Goal: Task Accomplishment & Management: Manage account settings

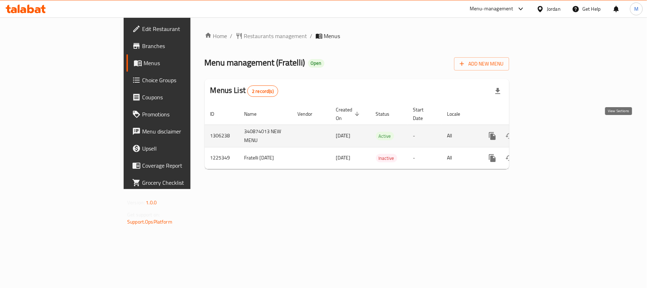
click at [547, 133] on icon "enhanced table" at bounding box center [544, 136] width 6 height 6
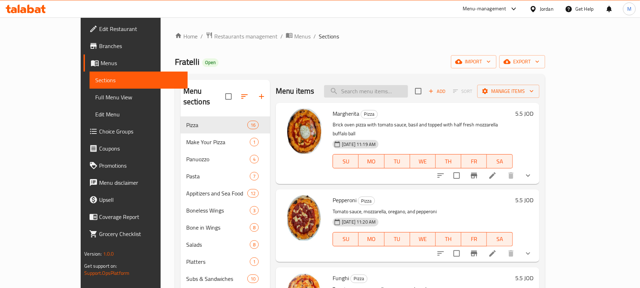
click at [395, 93] on input "search" at bounding box center [366, 91] width 84 height 12
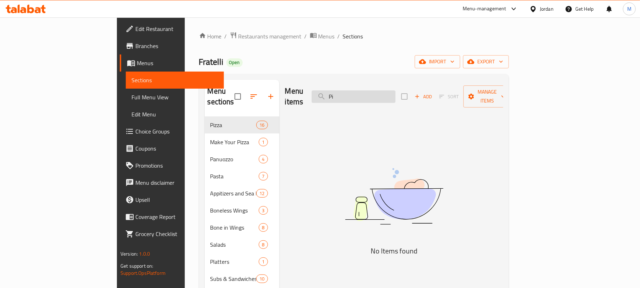
type input "P"
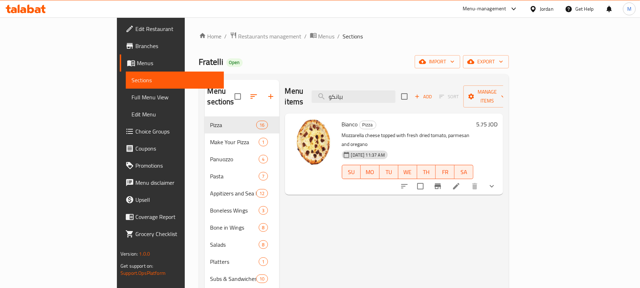
type input "بيانكو"
click at [466, 179] on li at bounding box center [456, 185] width 20 height 13
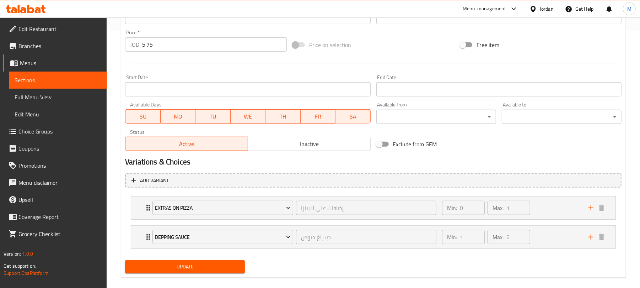
scroll to position [267, 0]
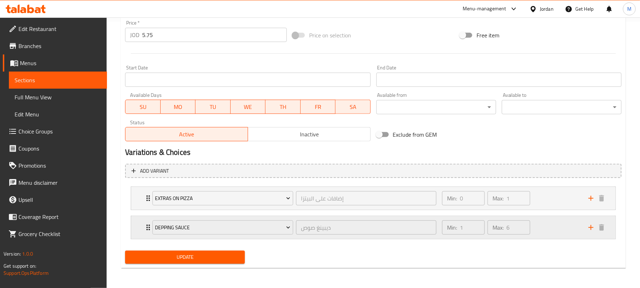
click at [131, 228] on div "Depping Sauce ديبينغ صوص ​ Min: 1 ​ Max: 6 ​" at bounding box center [373, 227] width 484 height 23
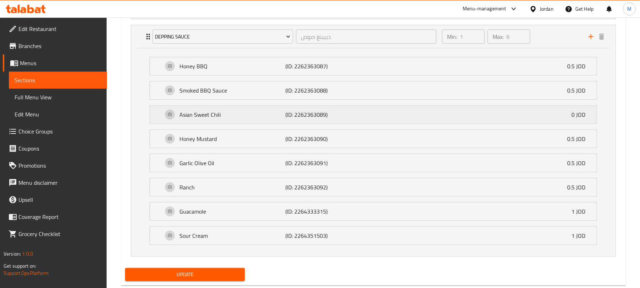
scroll to position [476, 0]
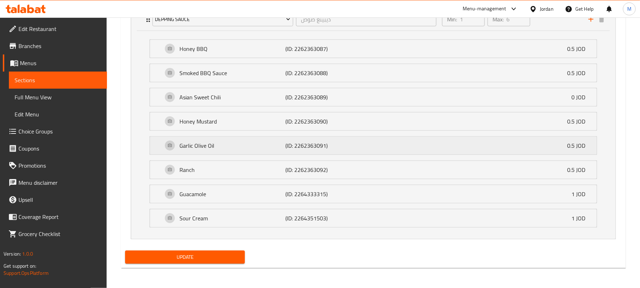
click at [228, 149] on p "Garlic Olive Oil" at bounding box center [232, 145] width 106 height 9
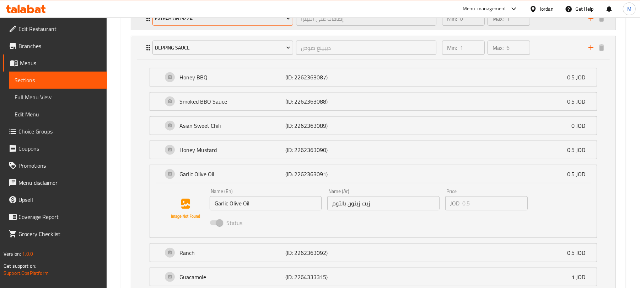
scroll to position [334, 0]
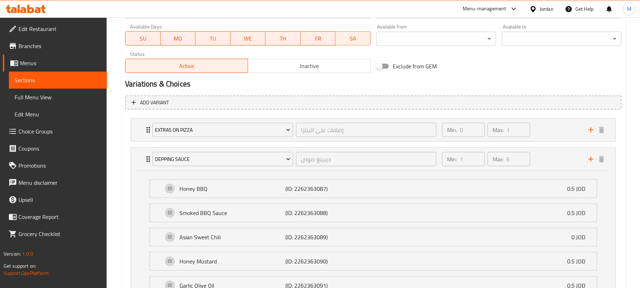
click at [33, 132] on span "Choice Groups" at bounding box center [59, 131] width 83 height 9
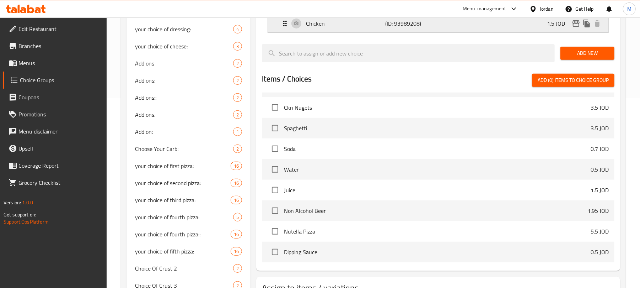
scroll to position [603, 0]
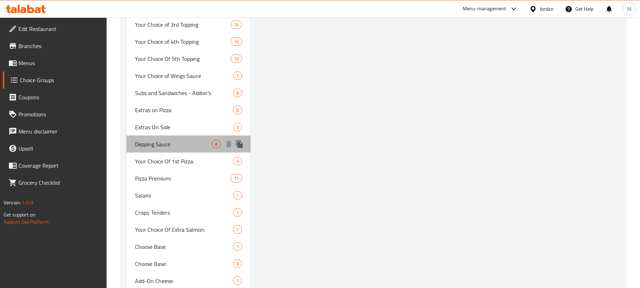
click at [164, 144] on span "Depping Sauce" at bounding box center [173, 144] width 77 height 9
type input "Depping Sauce"
type input "ديبينغ صوص"
type input "1"
type input "6"
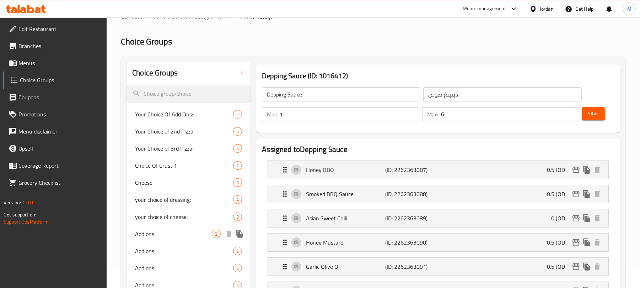
scroll to position [0, 0]
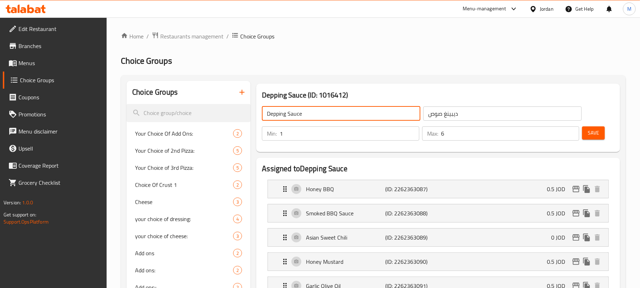
click at [274, 113] on input "Depping Sauce" at bounding box center [341, 113] width 159 height 14
drag, startPoint x: 274, startPoint y: 114, endPoint x: 267, endPoint y: 113, distance: 7.2
type input "Dipping Sauce"
click at [451, 114] on input "ديبينغ صوص" at bounding box center [502, 113] width 159 height 14
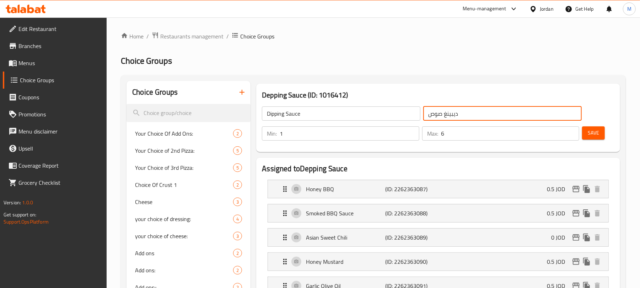
click at [451, 114] on input "ديبينغ صوص" at bounding box center [502, 113] width 159 height 14
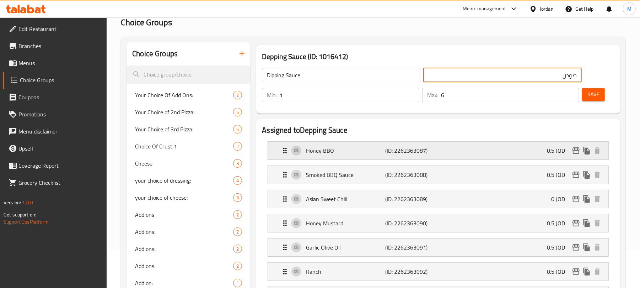
scroll to position [47, 0]
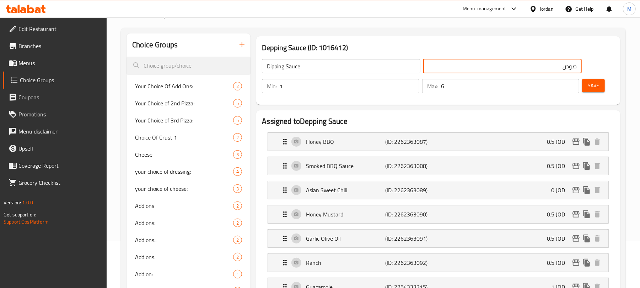
click at [530, 69] on input "صوص" at bounding box center [502, 66] width 159 height 14
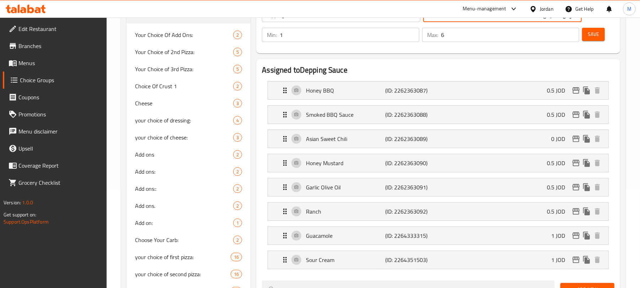
scroll to position [95, 0]
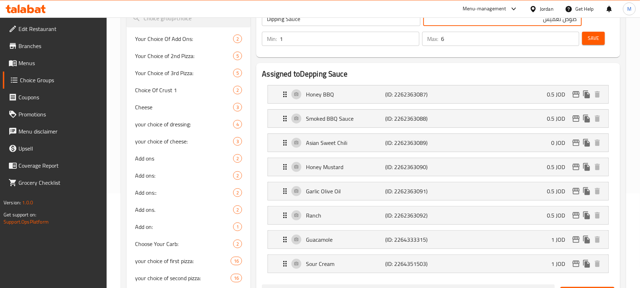
type input "صوص تغميس"
click at [412, 34] on input "2" at bounding box center [349, 39] width 139 height 14
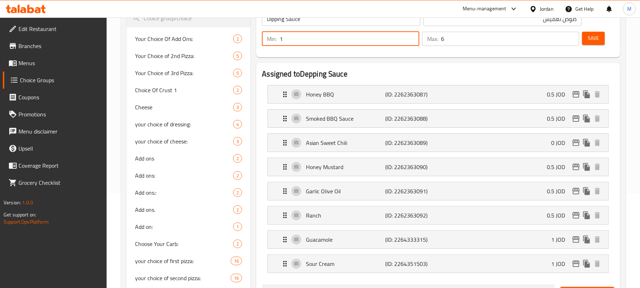
click at [411, 42] on input "1" at bounding box center [349, 39] width 139 height 14
type input "0"
click at [411, 42] on input "0" at bounding box center [349, 39] width 139 height 14
click at [599, 41] on button "Save" at bounding box center [593, 38] width 23 height 13
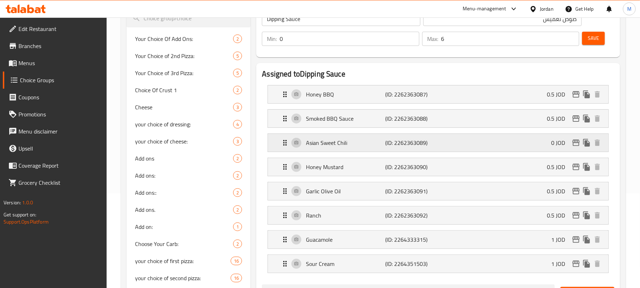
click at [348, 141] on p "Asian Sweet Chili" at bounding box center [345, 142] width 79 height 9
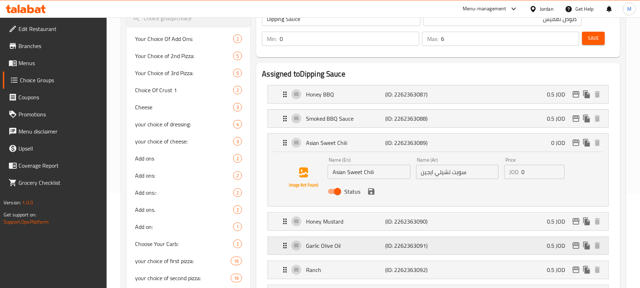
click at [335, 243] on p "Garlic Olive Oil" at bounding box center [345, 245] width 79 height 9
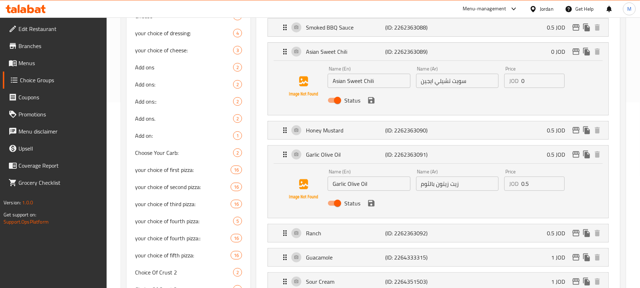
scroll to position [189, 0]
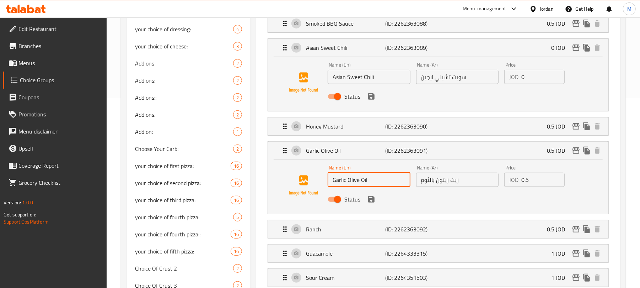
click at [342, 182] on input "Garlic Olive Oil" at bounding box center [369, 179] width 82 height 14
click at [464, 181] on input "زيت زيتون بالثوم" at bounding box center [457, 179] width 82 height 14
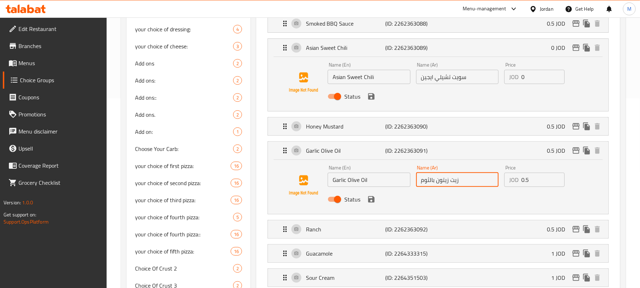
click at [464, 181] on input "زيت زيتون بالثوم" at bounding box center [457, 179] width 82 height 14
type input "ت"
click at [372, 203] on icon "save" at bounding box center [371, 199] width 9 height 9
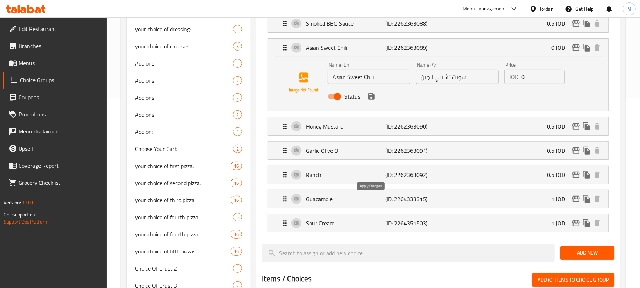
type input "ثوم بزيت الزيتون"
click at [276, 48] on div "Asian Sweet Chili (ID: 2262363089) 0 JOD" at bounding box center [438, 48] width 340 height 18
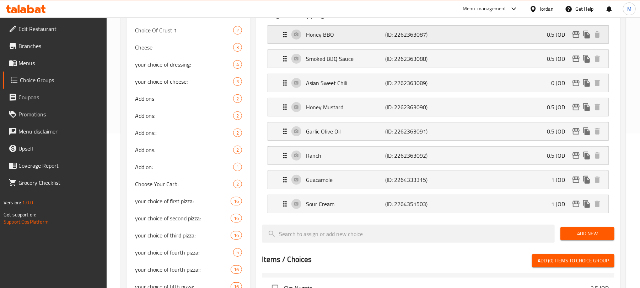
scroll to position [47, 0]
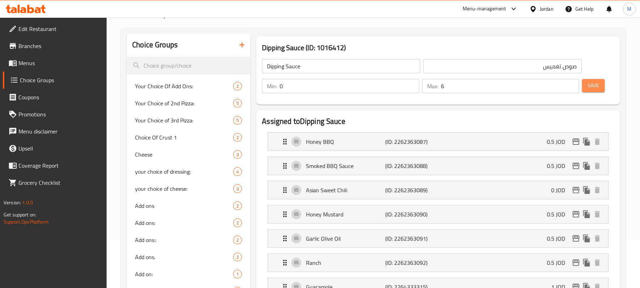
click at [603, 86] on button "Save" at bounding box center [593, 85] width 23 height 13
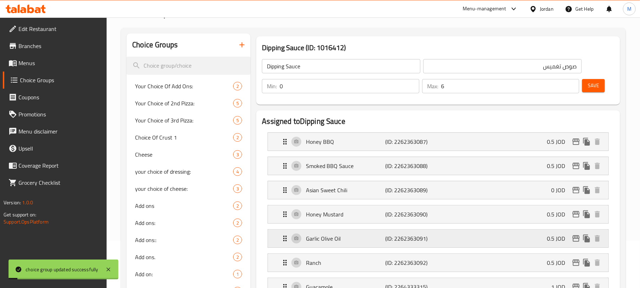
click at [353, 239] on p "Garlic Olive Oil" at bounding box center [345, 238] width 79 height 9
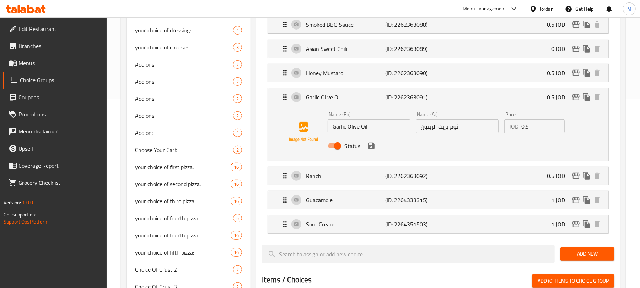
scroll to position [131, 0]
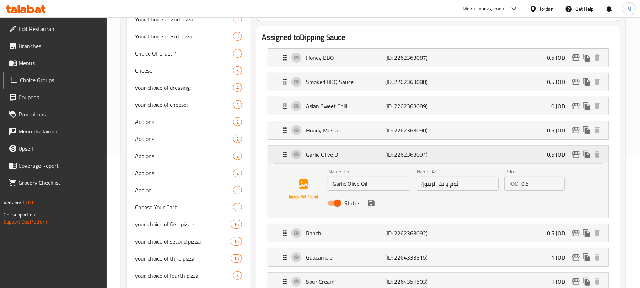
click at [275, 155] on div "Garlic Olive Oil (ID: 2262363091) 0.5 JOD" at bounding box center [438, 154] width 340 height 18
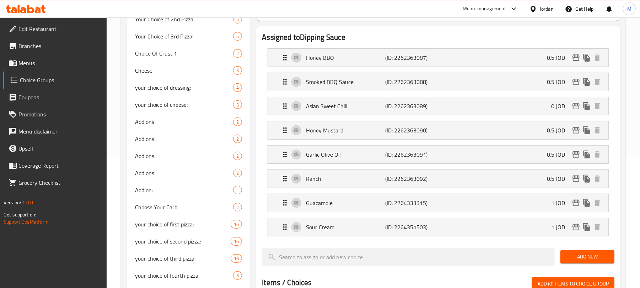
scroll to position [36, 0]
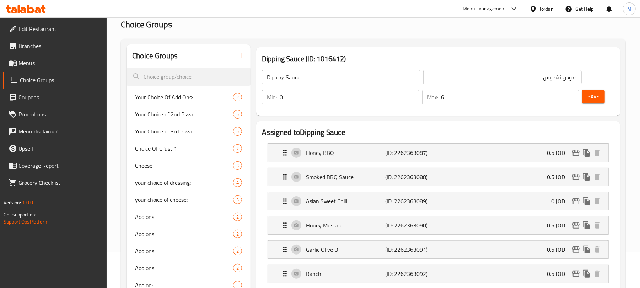
click at [357, 77] on input "Dipping Sauce" at bounding box center [341, 77] width 159 height 14
type input "Dipping Sauce:"
click at [485, 77] on input "صوص تغميس" at bounding box center [502, 77] width 159 height 14
type input "صوص تغميس:"
click at [596, 97] on span "Save" at bounding box center [593, 96] width 11 height 9
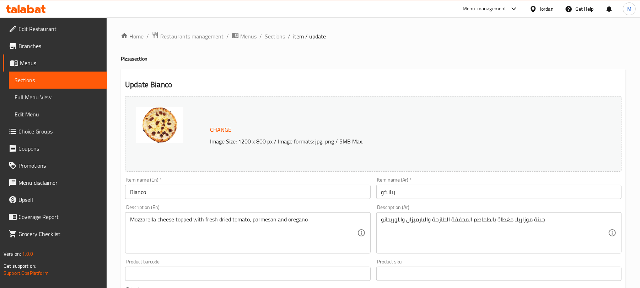
click at [538, 6] on div at bounding box center [535, 9] width 10 height 8
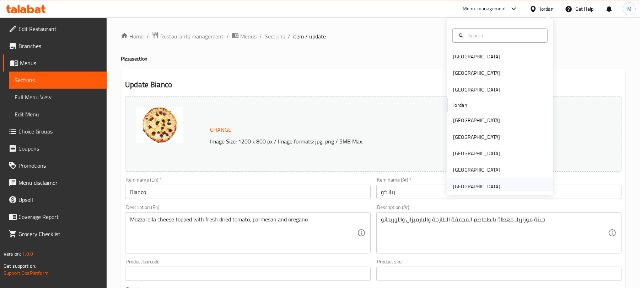
click at [466, 188] on div "United Arab Emirates" at bounding box center [476, 186] width 47 height 8
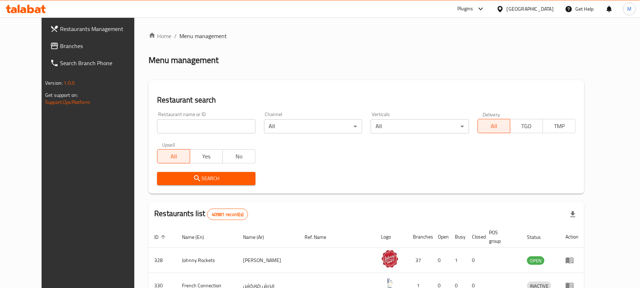
click at [157, 118] on div "Restaurant name or ID Restaurant name or ID" at bounding box center [206, 123] width 98 height 22
click at [157, 125] on input "search" at bounding box center [206, 126] width 98 height 14
paste input "690692"
type input "690692"
click button "Search" at bounding box center [206, 178] width 98 height 13
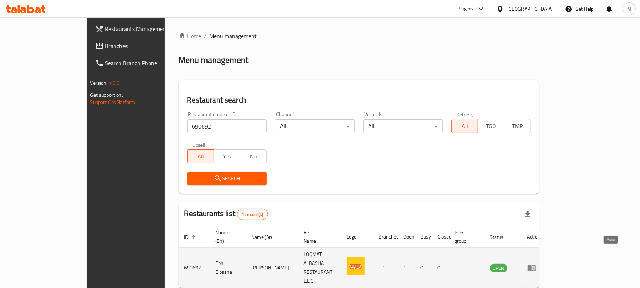
click at [536, 263] on icon "enhanced table" at bounding box center [531, 267] width 9 height 9
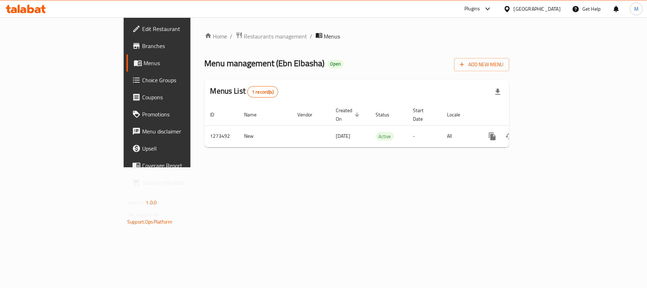
click at [142, 45] on span "Branches" at bounding box center [184, 46] width 84 height 9
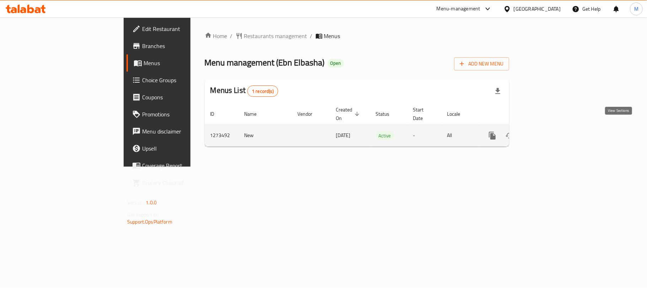
click at [548, 131] on icon "enhanced table" at bounding box center [544, 135] width 9 height 9
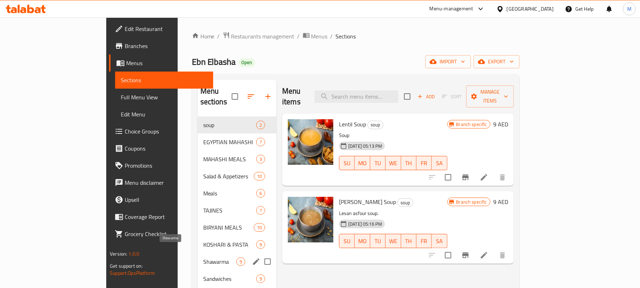
click at [203, 257] on span "Shawarma" at bounding box center [219, 261] width 33 height 9
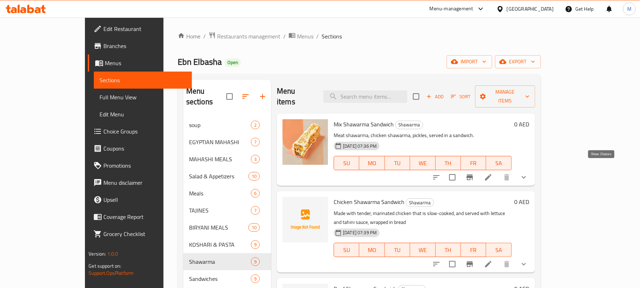
click at [528, 173] on icon "show more" at bounding box center [524, 177] width 9 height 9
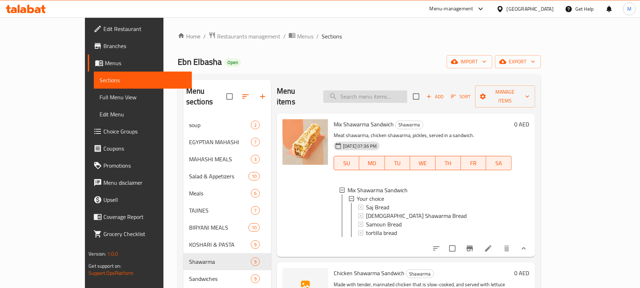
click at [387, 93] on input "search" at bounding box center [365, 96] width 84 height 12
paste input "Manakish"
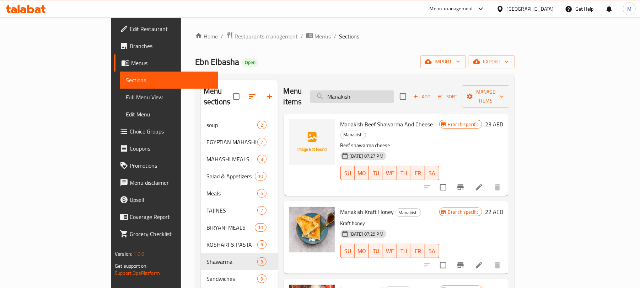
click at [394, 97] on input "Manakish" at bounding box center [352, 96] width 84 height 12
paste input "Hawawshi"
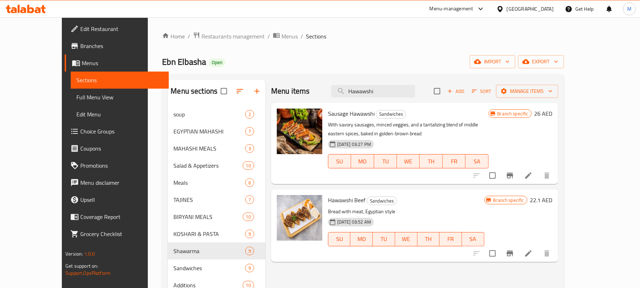
type input "Hawawshi"
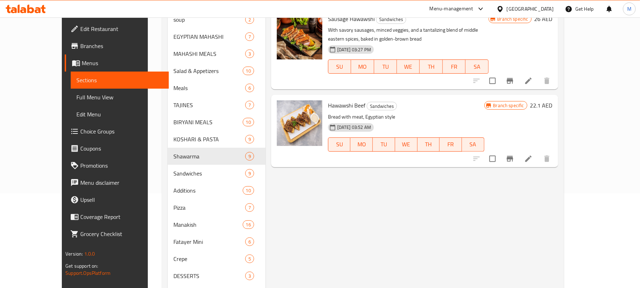
scroll to position [47, 0]
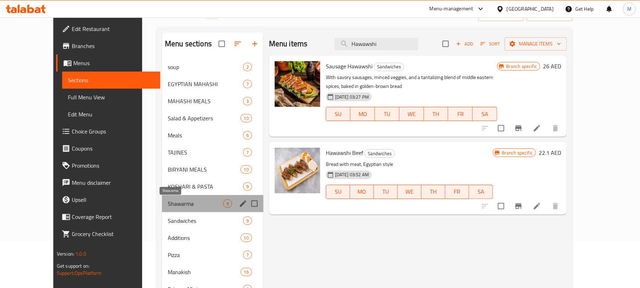
click at [173, 206] on span "Shawarma" at bounding box center [195, 203] width 55 height 9
click at [171, 200] on span "Shawarma" at bounding box center [195, 203] width 55 height 9
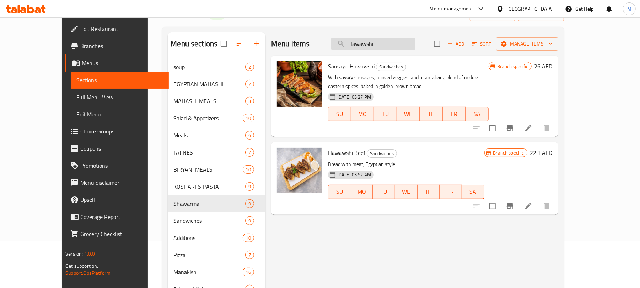
click at [407, 46] on input "Hawawshi" at bounding box center [373, 44] width 84 height 12
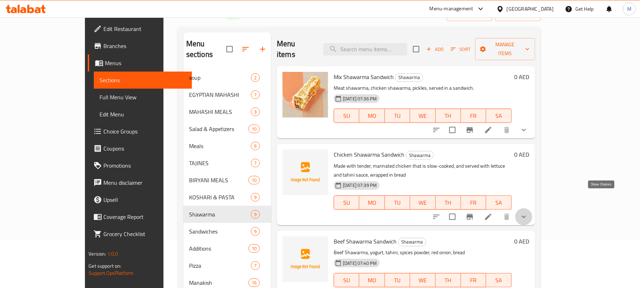
click at [528, 212] on icon "show more" at bounding box center [524, 216] width 9 height 9
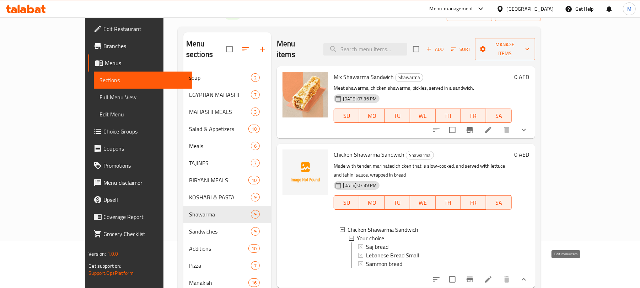
click at [492, 276] on icon at bounding box center [488, 279] width 6 height 6
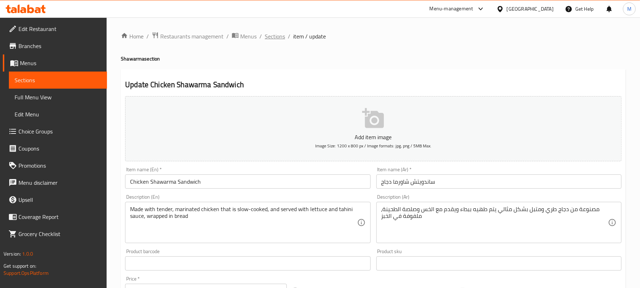
click at [277, 39] on span "Sections" at bounding box center [275, 36] width 20 height 9
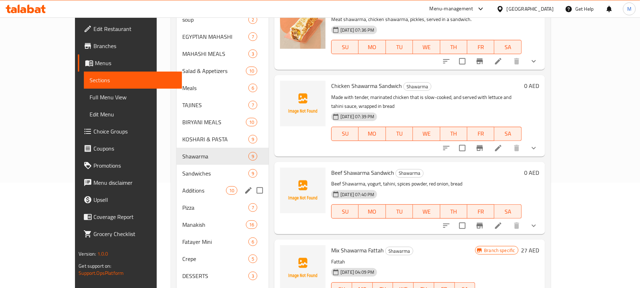
scroll to position [131, 0]
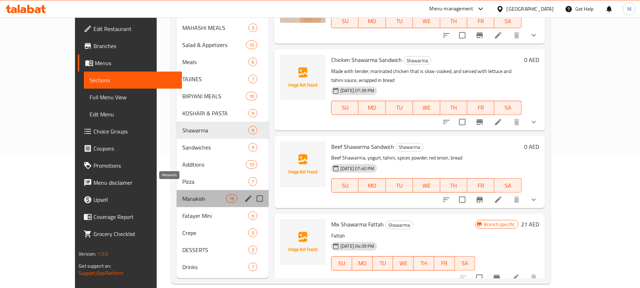
click at [182, 194] on span "Manakish" at bounding box center [204, 198] width 44 height 9
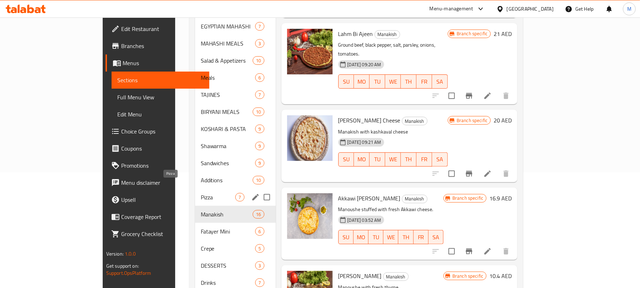
scroll to position [131, 0]
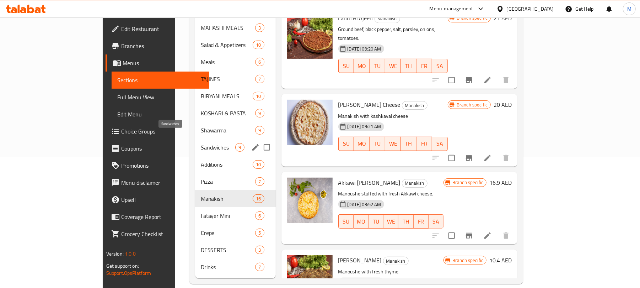
click at [201, 143] on span "Sandwiches" at bounding box center [218, 147] width 35 height 9
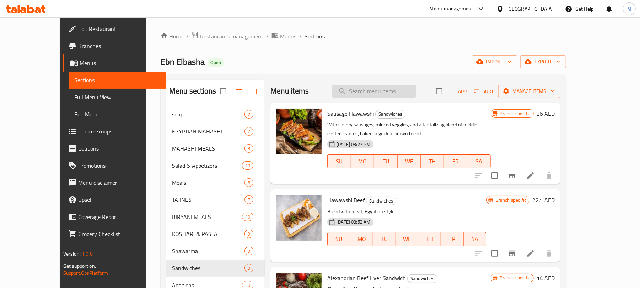
click at [397, 97] on input "search" at bounding box center [374, 91] width 84 height 12
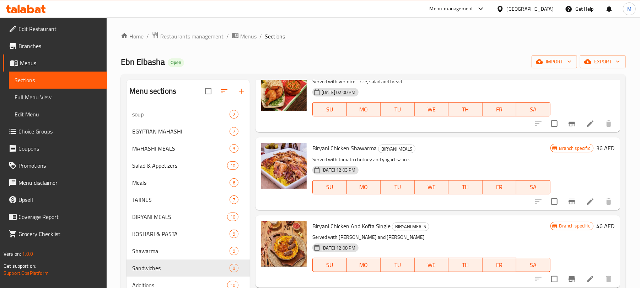
scroll to position [521, 0]
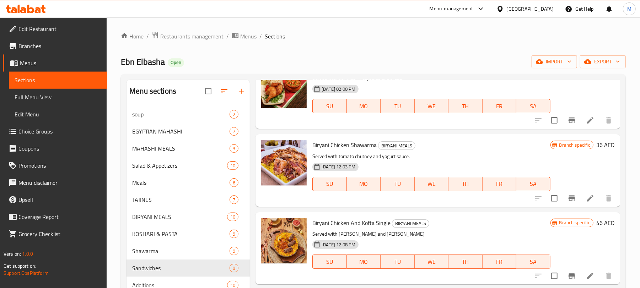
type input "Chicken"
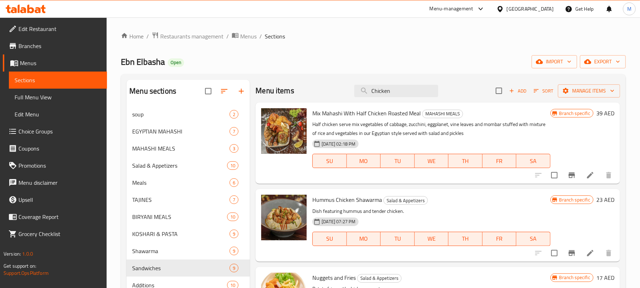
scroll to position [0, 0]
drag, startPoint x: 387, startPoint y: 113, endPoint x: 408, endPoint y: 118, distance: 21.6
click at [408, 118] on span "Mix Mahashi With Half Chicken Roasted Meal" at bounding box center [366, 113] width 108 height 11
copy span "Roasted"
click at [521, 15] on div "United Arab Emirates" at bounding box center [525, 8] width 69 height 17
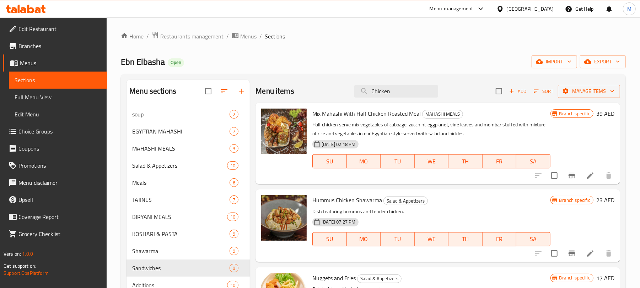
click at [522, 10] on div "United Arab Emirates" at bounding box center [530, 9] width 47 height 8
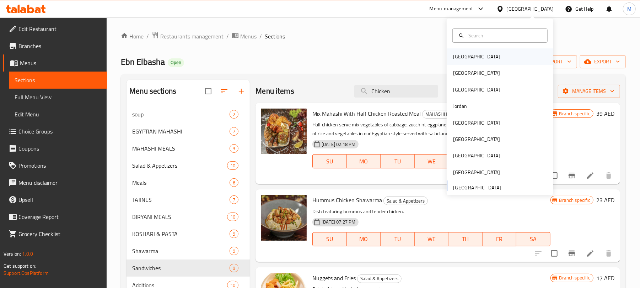
click at [453, 56] on div "Bahrain" at bounding box center [476, 57] width 47 height 8
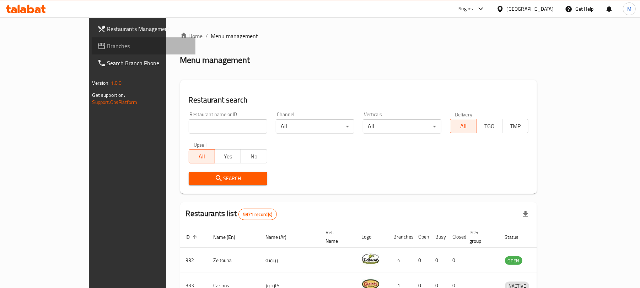
click at [98, 44] on icon at bounding box center [101, 46] width 7 height 6
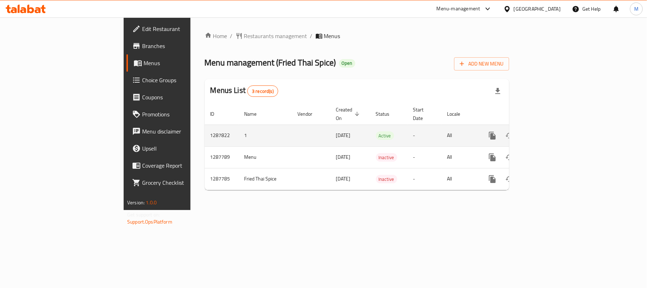
click at [548, 131] on icon "enhanced table" at bounding box center [544, 135] width 9 height 9
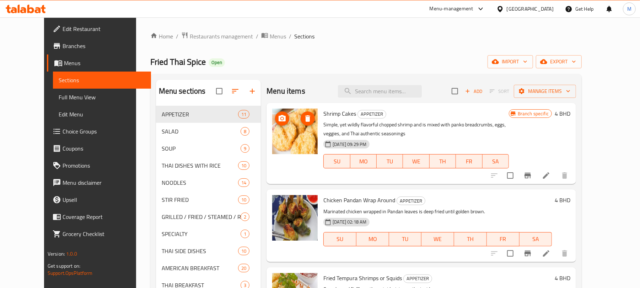
click at [63, 133] on span "Choice Groups" at bounding box center [104, 131] width 83 height 9
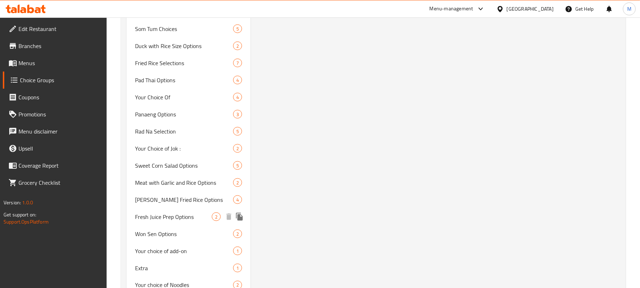
scroll to position [732, 0]
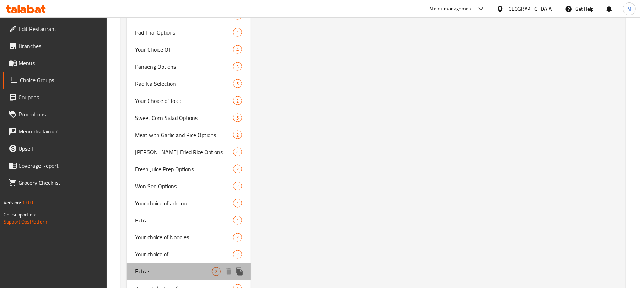
click at [156, 269] on span "Extras" at bounding box center [173, 271] width 77 height 9
type input "Extras"
type input "إضافات"
type input "0"
type input "2"
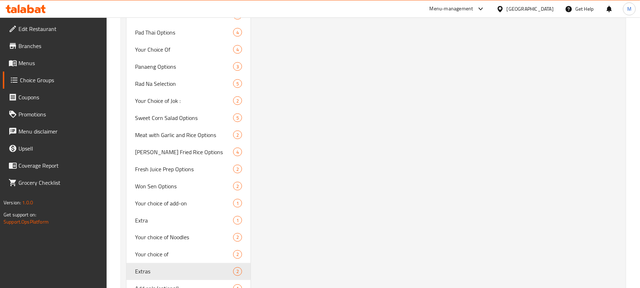
scroll to position [21, 0]
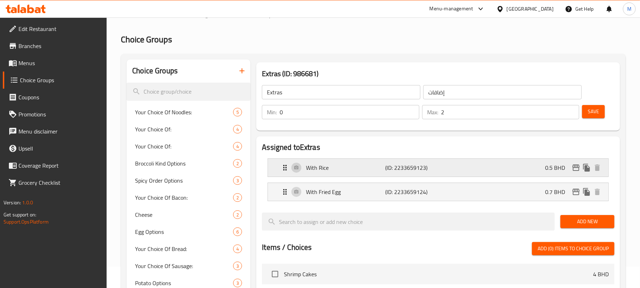
click at [456, 176] on div "With Rice (ID: 2233659123) 0.5 BHD" at bounding box center [440, 168] width 319 height 18
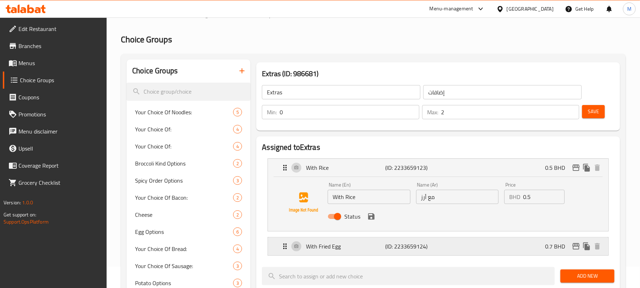
click at [323, 245] on p "With Fried Egg" at bounding box center [345, 246] width 79 height 9
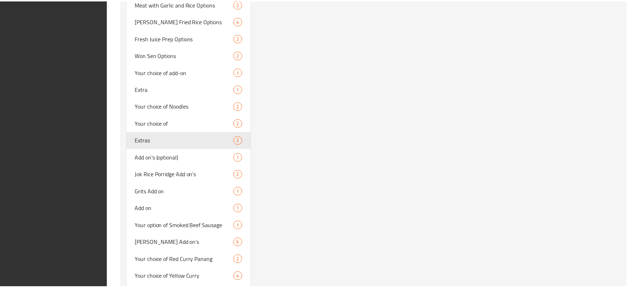
scroll to position [969, 0]
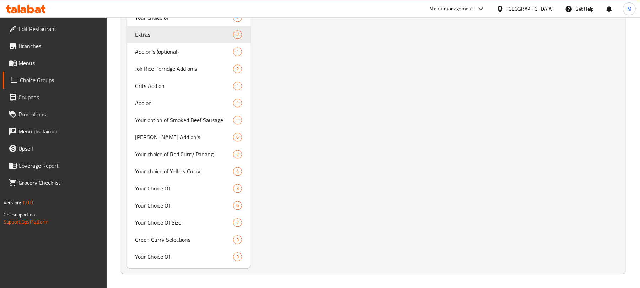
click at [507, 7] on div at bounding box center [502, 9] width 10 height 8
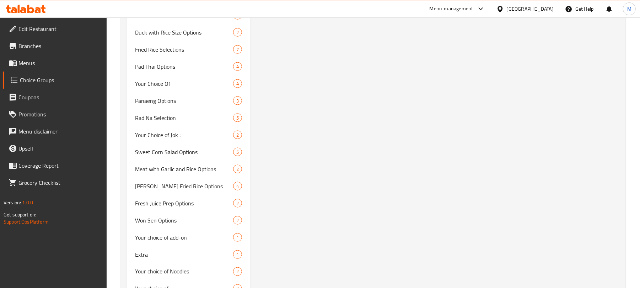
scroll to position [0, 0]
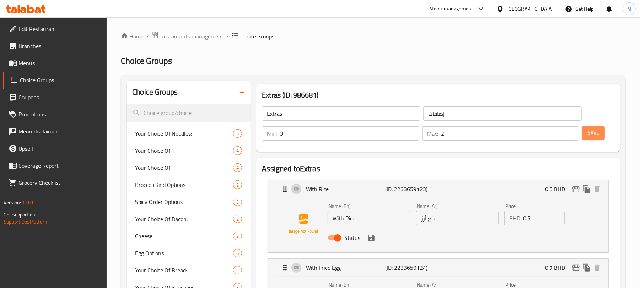
click at [603, 134] on button "Save" at bounding box center [593, 132] width 23 height 13
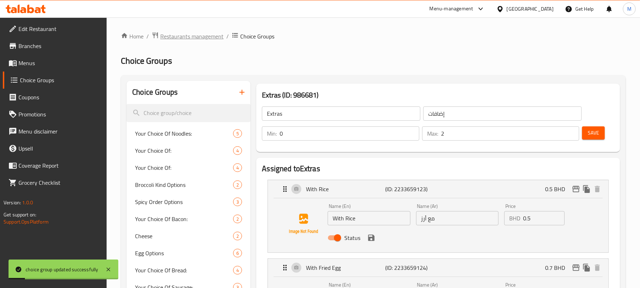
click at [188, 40] on span "Restaurants management" at bounding box center [191, 36] width 63 height 9
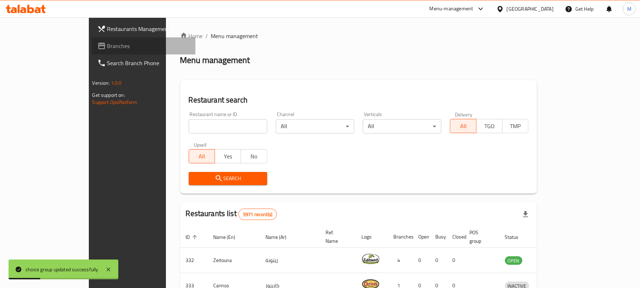
click at [107, 46] on span "Branches" at bounding box center [148, 46] width 83 height 9
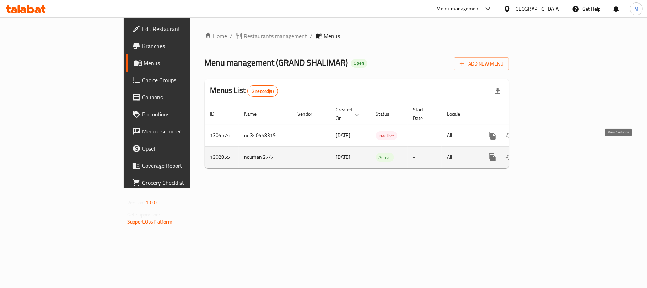
click at [548, 153] on icon "enhanced table" at bounding box center [544, 157] width 9 height 9
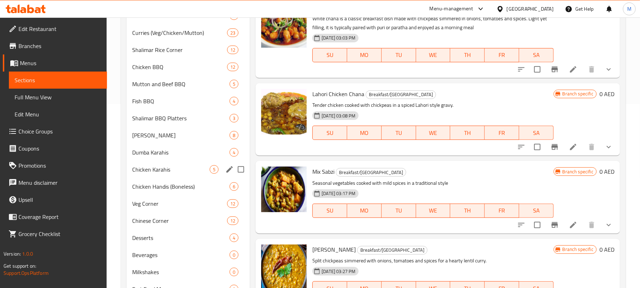
scroll to position [189, 0]
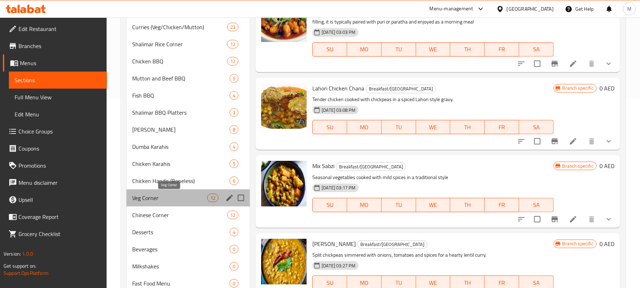
click at [162, 196] on span "Veg Corner" at bounding box center [169, 197] width 75 height 9
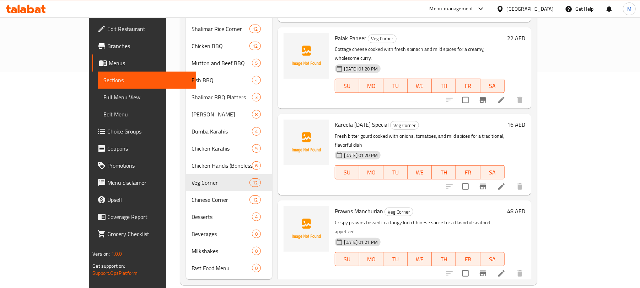
scroll to position [216, 0]
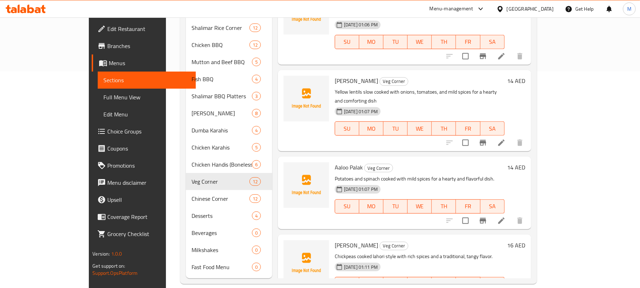
scroll to position [0, 0]
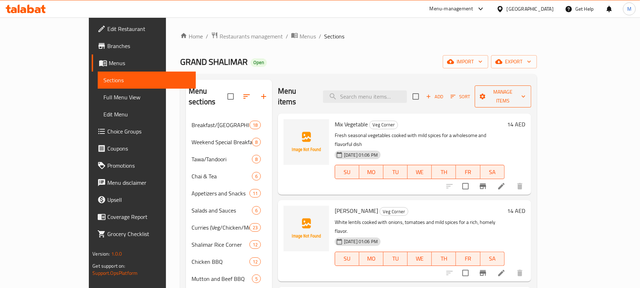
click at [525, 91] on span "Manage items" at bounding box center [503, 96] width 45 height 18
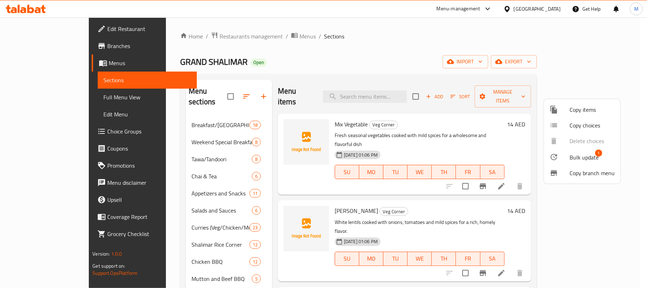
click at [580, 154] on span "Bulk update" at bounding box center [584, 157] width 29 height 9
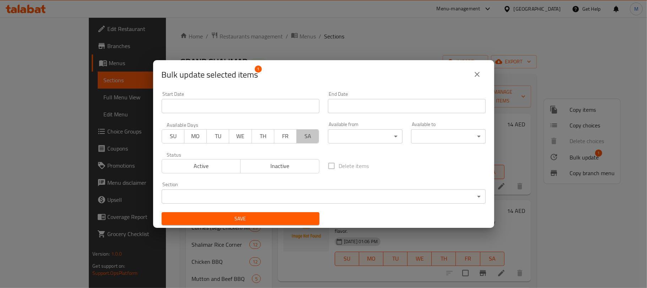
click at [301, 135] on span "SA" at bounding box center [308, 136] width 17 height 10
click at [252, 217] on span "Save" at bounding box center [240, 218] width 146 height 9
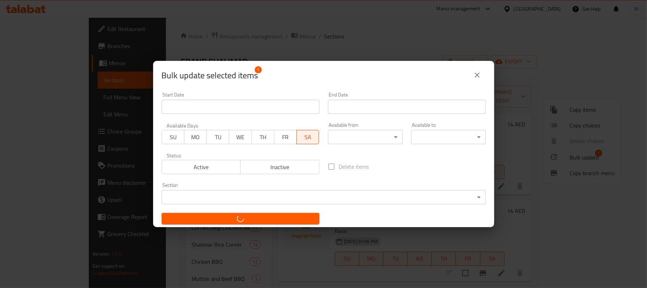
checkbox input "false"
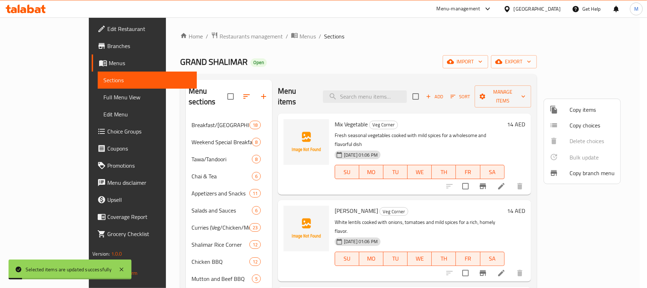
click at [441, 47] on div at bounding box center [323, 144] width 647 height 288
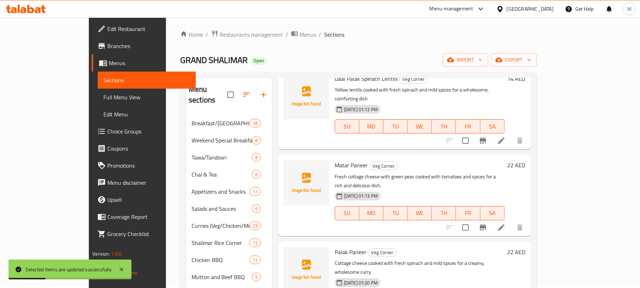
scroll to position [216, 0]
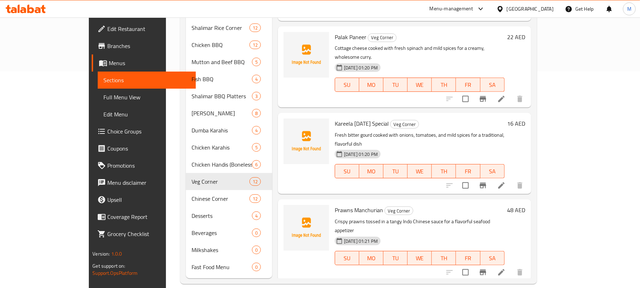
drag, startPoint x: 311, startPoint y: 205, endPoint x: 342, endPoint y: 208, distance: 31.0
copy span "[PERSON_NAME] ("
click at [103, 94] on span "Full Menu View" at bounding box center [146, 97] width 87 height 9
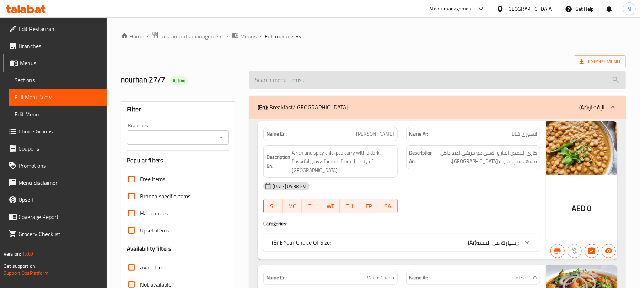
paste input "Dal Chawal ("
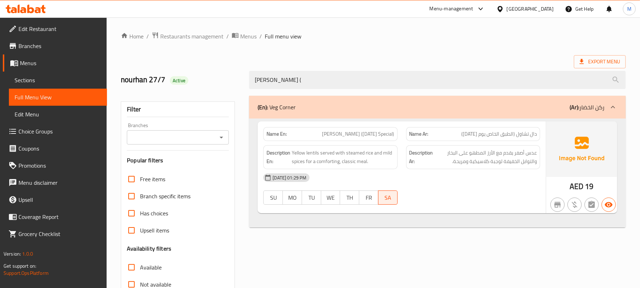
type input "Dal Chawal ("
click at [42, 63] on span "Menus" at bounding box center [60, 63] width 81 height 9
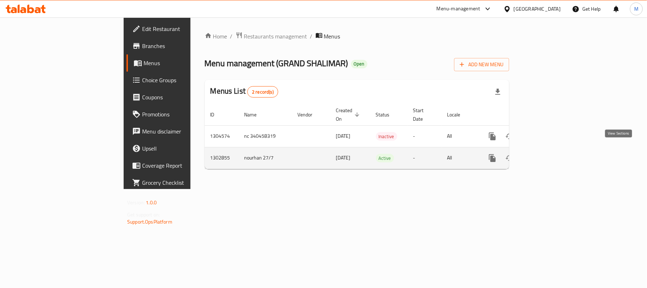
click at [548, 154] on icon "enhanced table" at bounding box center [544, 158] width 9 height 9
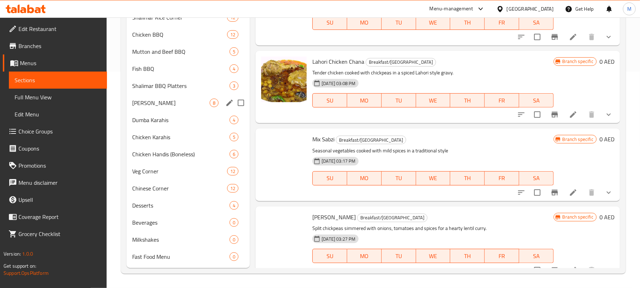
scroll to position [332, 0]
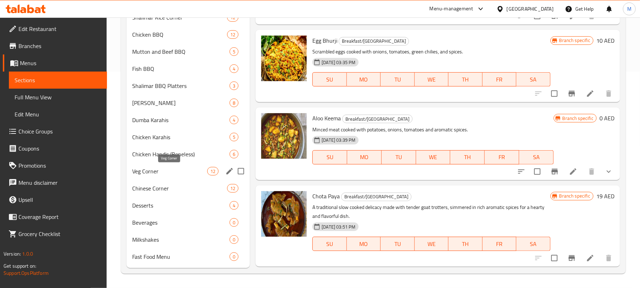
click at [164, 172] on span "Veg Corner" at bounding box center [169, 171] width 75 height 9
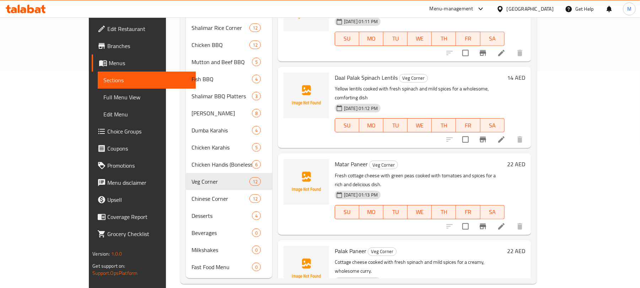
scroll to position [545, 0]
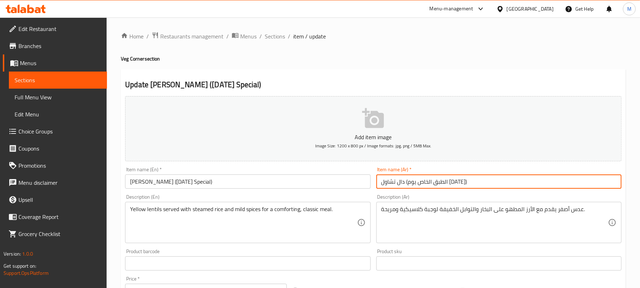
drag, startPoint x: 424, startPoint y: 184, endPoint x: 439, endPoint y: 184, distance: 14.2
click at [439, 184] on input "دال تشاول (الطبق الخاص يوم السبت)" at bounding box center [498, 181] width 245 height 14
click at [419, 184] on input "دال تشاول ( الخاص يوم السبت)" at bounding box center [498, 181] width 245 height 14
click at [418, 184] on input "دال تشاول ( خاص يوم السبت)" at bounding box center [498, 181] width 245 height 14
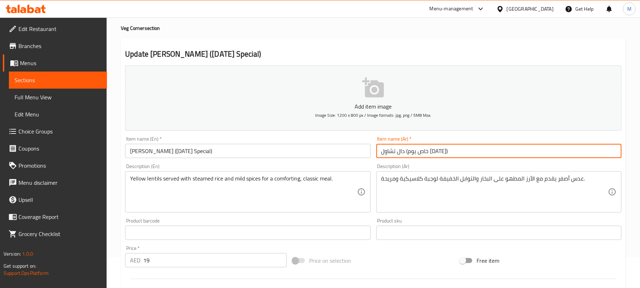
scroll to position [57, 0]
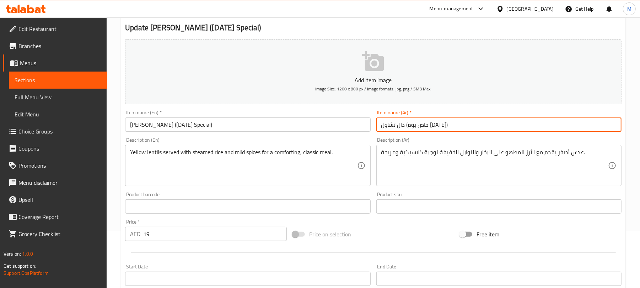
type input "دال تشاول (خاص يوم السبت)"
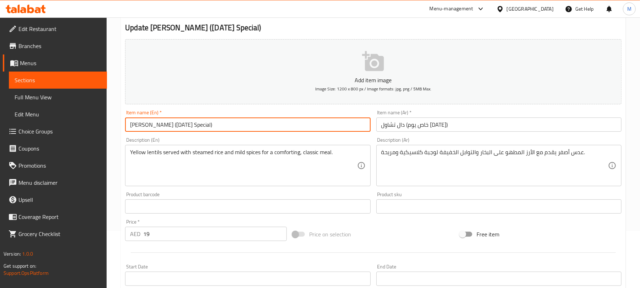
drag, startPoint x: 160, startPoint y: 125, endPoint x: 198, endPoint y: 129, distance: 38.6
click at [198, 129] on input "Dal Chawal (Saturday Special)" at bounding box center [247, 124] width 245 height 14
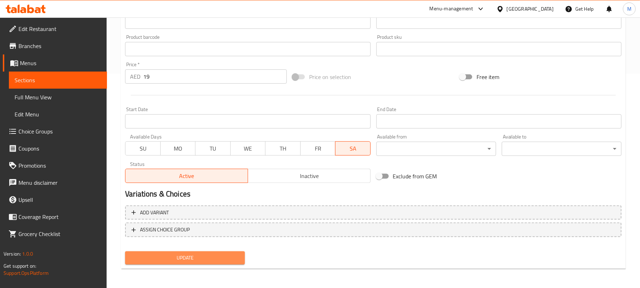
click at [216, 260] on span "Update" at bounding box center [185, 257] width 108 height 9
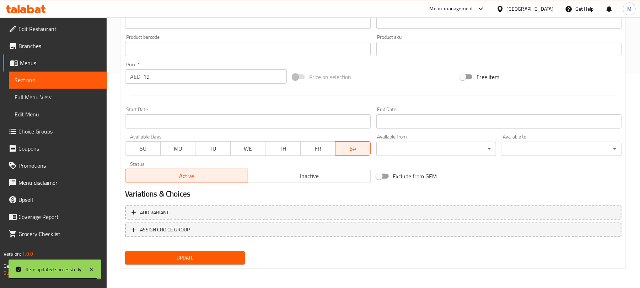
scroll to position [0, 0]
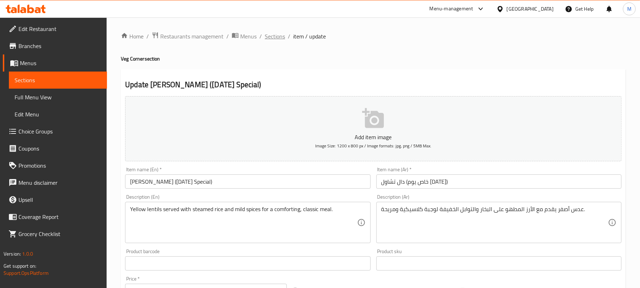
click at [274, 37] on span "Sections" at bounding box center [275, 36] width 20 height 9
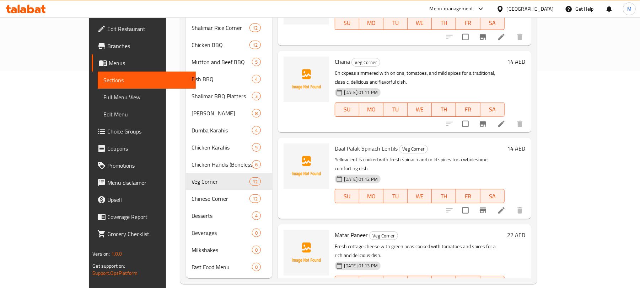
scroll to position [545, 0]
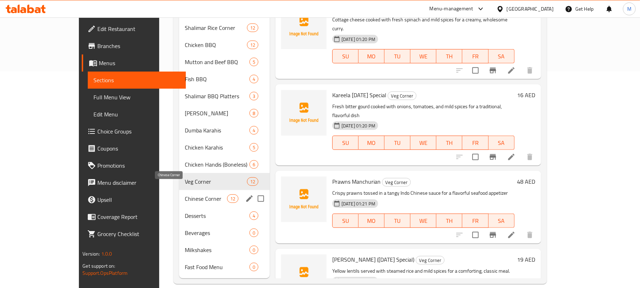
click at [185, 194] on span "Chinese Corner" at bounding box center [206, 198] width 42 height 9
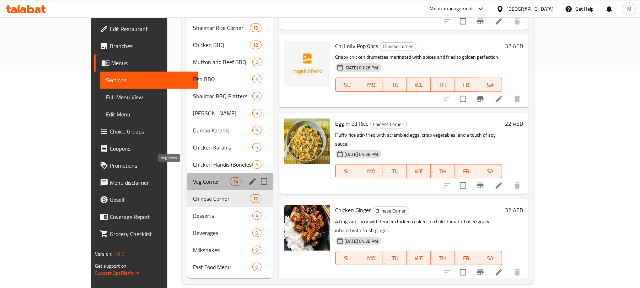
click at [193, 177] on span "Veg Corner" at bounding box center [211, 181] width 37 height 9
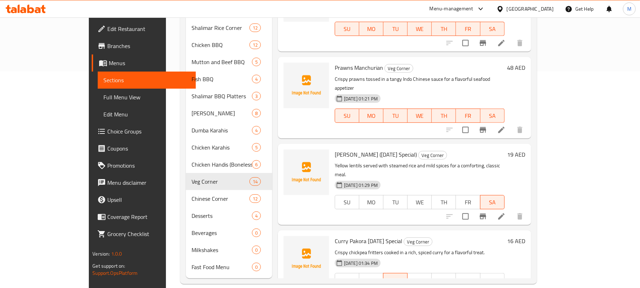
scroll to position [700, 0]
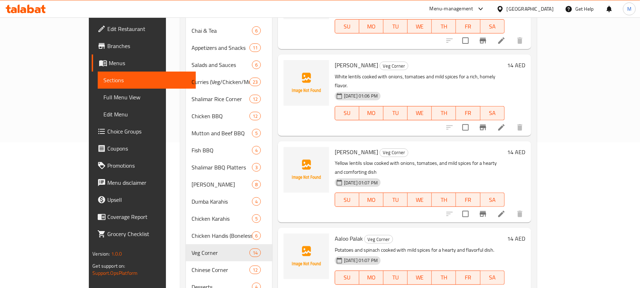
scroll to position [0, 0]
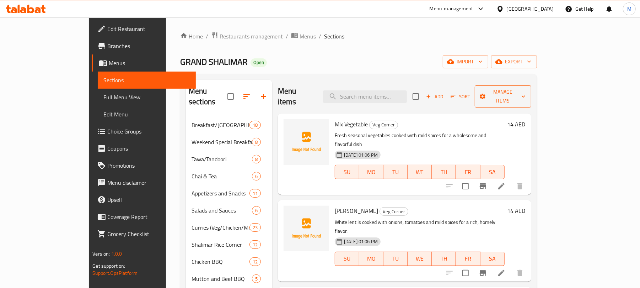
click at [525, 92] on span "Manage items" at bounding box center [503, 96] width 45 height 18
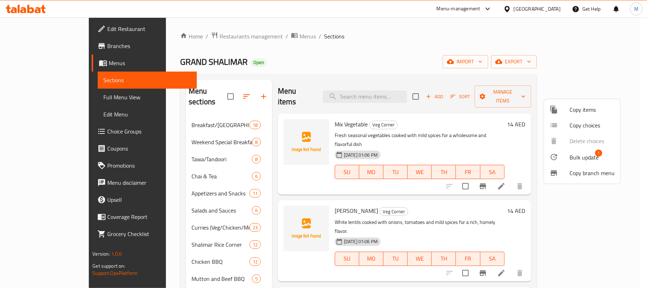
click at [584, 156] on span "Bulk update" at bounding box center [584, 157] width 29 height 9
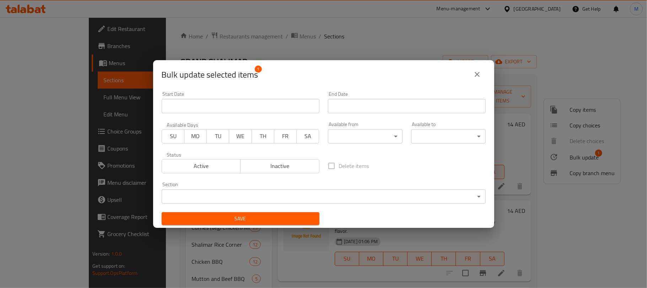
click at [195, 137] on span "MO" at bounding box center [195, 136] width 17 height 10
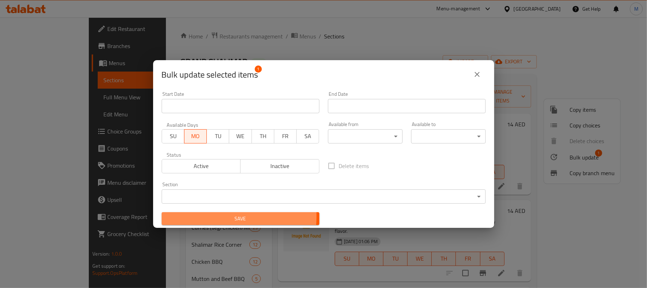
drag, startPoint x: 209, startPoint y: 216, endPoint x: 245, endPoint y: 224, distance: 36.7
click at [209, 215] on span "Save" at bounding box center [240, 218] width 146 height 9
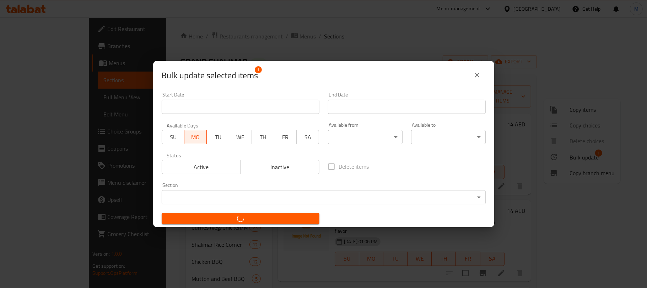
checkbox input "false"
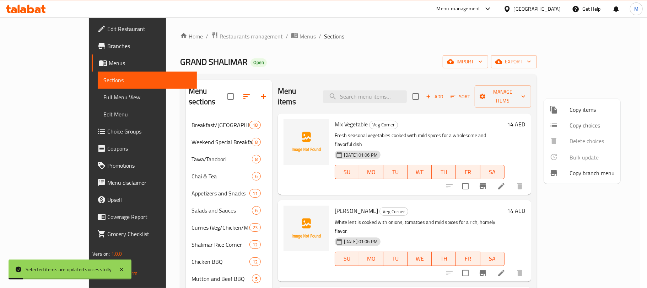
click at [417, 59] on div at bounding box center [323, 144] width 647 height 288
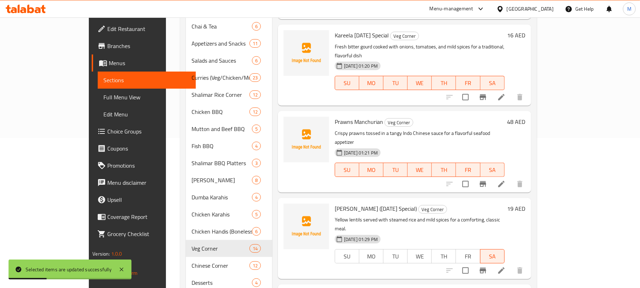
scroll to position [216, 0]
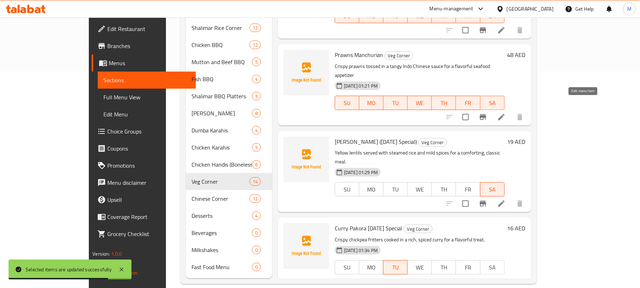
click at [506, 199] on icon at bounding box center [501, 203] width 9 height 9
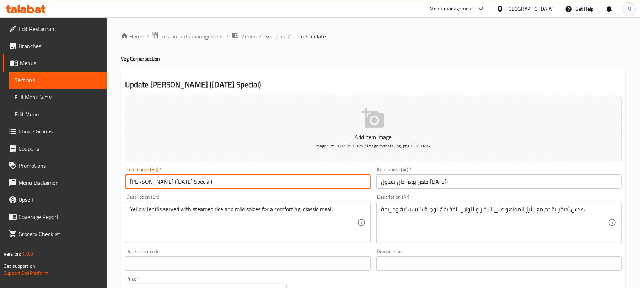
drag, startPoint x: 159, startPoint y: 182, endPoint x: 163, endPoint y: 192, distance: 10.8
click at [157, 181] on input "Dal Chawal (Saturday Special)" at bounding box center [247, 181] width 245 height 14
click at [258, 183] on input "Dal Chawal Saturday Special)" at bounding box center [247, 181] width 245 height 14
type input "Dal Chawal Saturday Special"
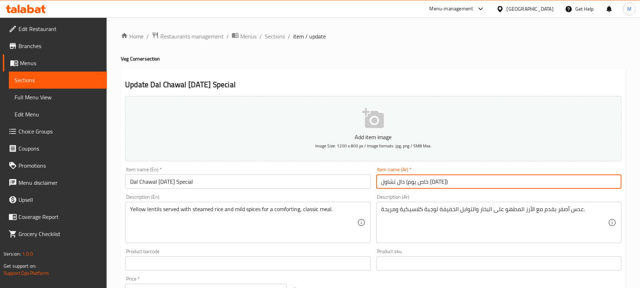
drag, startPoint x: 384, startPoint y: 185, endPoint x: 380, endPoint y: 184, distance: 3.7
click at [380, 184] on input "دال تشاول (خاص يوم السبت)" at bounding box center [498, 181] width 245 height 14
click at [417, 182] on input "دال تشاول (خاص يوم السبت" at bounding box center [498, 181] width 245 height 14
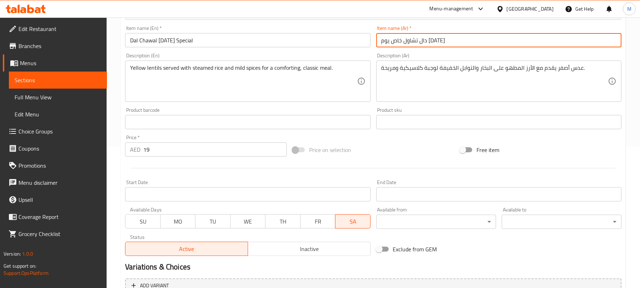
scroll to position [214, 0]
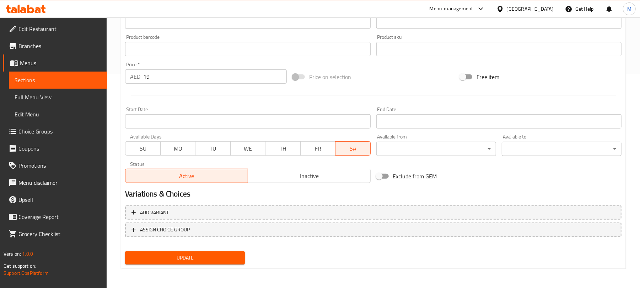
type input "دال تشاول خاص يوم السبت"
click at [241, 259] on button "Update" at bounding box center [185, 257] width 120 height 13
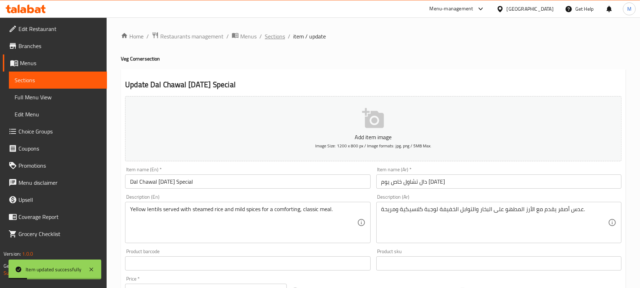
click at [274, 35] on span "Sections" at bounding box center [275, 36] width 20 height 9
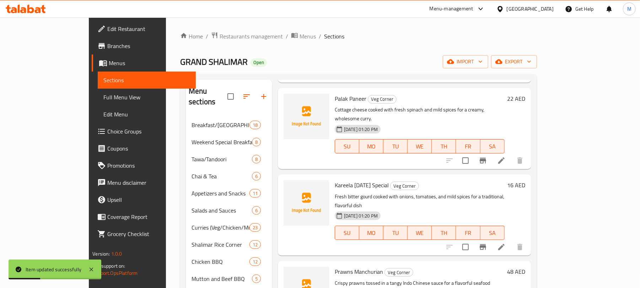
scroll to position [216, 0]
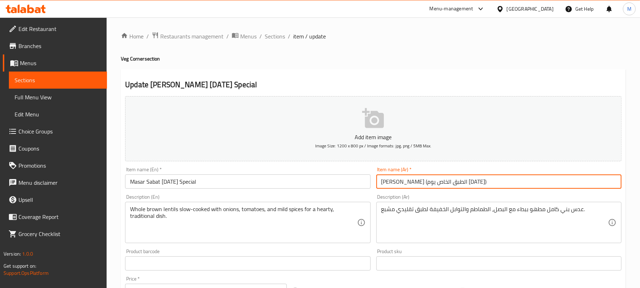
drag, startPoint x: 419, startPoint y: 183, endPoint x: 437, endPoint y: 185, distance: 17.9
click at [437, 185] on input "مسور ثابت (الطبق الخاص يوم الإثنين)" at bounding box center [498, 181] width 245 height 14
drag, startPoint x: 384, startPoint y: 185, endPoint x: 379, endPoint y: 187, distance: 5.6
click at [379, 187] on input "مسور ثابت (خاص يوم الإثنين)" at bounding box center [498, 181] width 245 height 14
click at [419, 182] on input "مسور ثابت (خاص يوم الإثنين" at bounding box center [498, 181] width 245 height 14
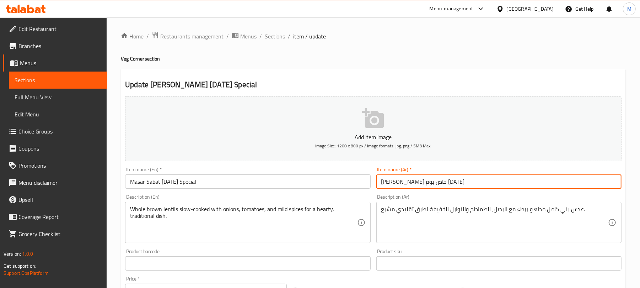
type input "مسور ثابت خاص يوم الإثنين"
click at [213, 186] on input "Masar Sabat Monday Special" at bounding box center [247, 181] width 245 height 14
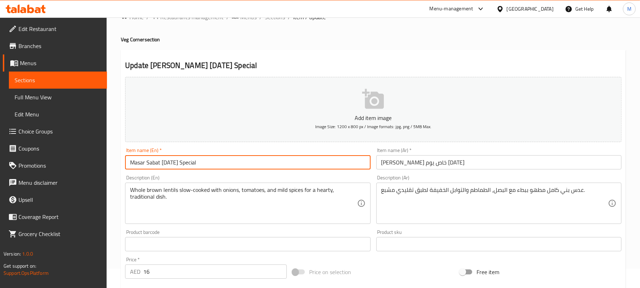
scroll to position [214, 0]
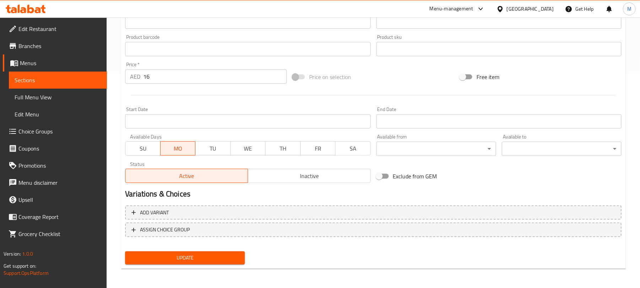
click at [218, 261] on span "Update" at bounding box center [185, 257] width 108 height 9
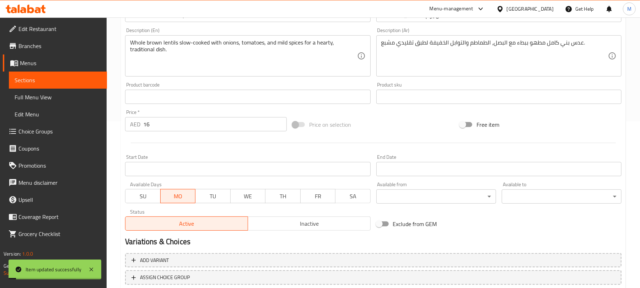
scroll to position [0, 0]
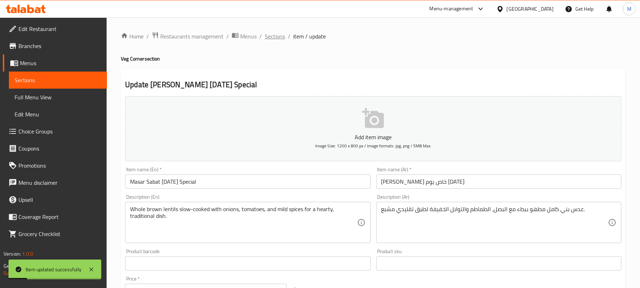
click at [274, 38] on span "Sections" at bounding box center [275, 36] width 20 height 9
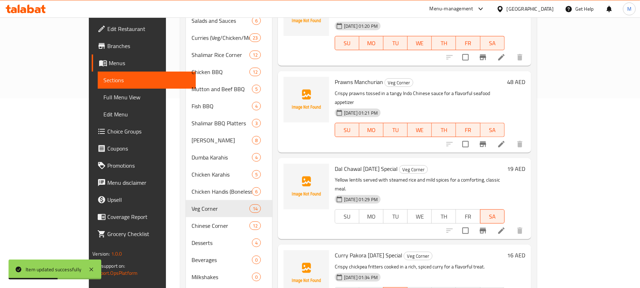
scroll to position [216, 0]
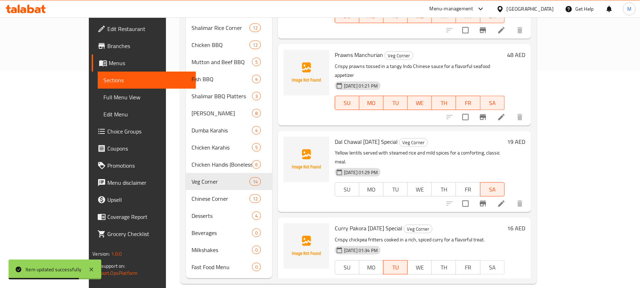
drag, startPoint x: 313, startPoint y: 206, endPoint x: 381, endPoint y: 206, distance: 68.6
copy span "Masar Sabat Monday Special"
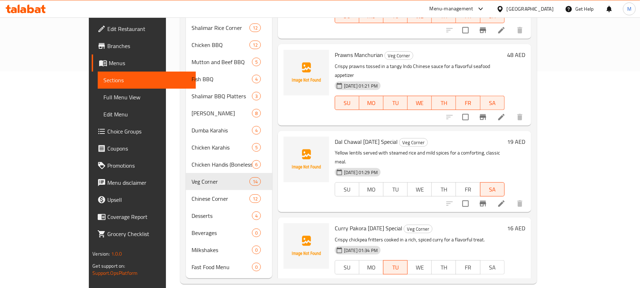
click at [103, 98] on span "Full Menu View" at bounding box center [146, 97] width 87 height 9
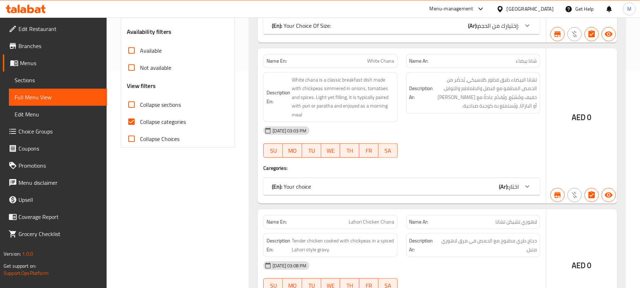
click at [368, 84] on span "White chana is a classic breakfast dish made with chickpeas simmered in onions,…" at bounding box center [343, 97] width 102 height 44
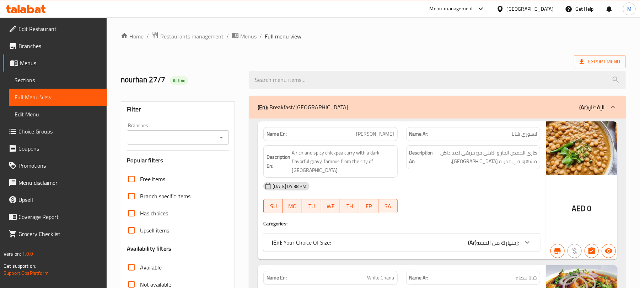
paste input "Masar Sabat Monday Special"
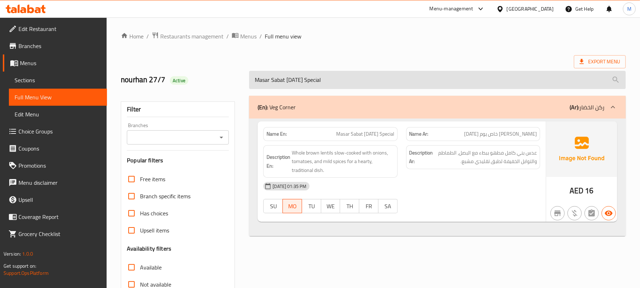
click at [316, 79] on input "Masar Sabat Monday Special" at bounding box center [437, 80] width 377 height 18
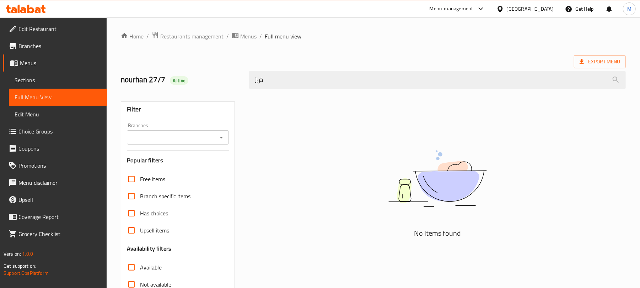
type input "]"
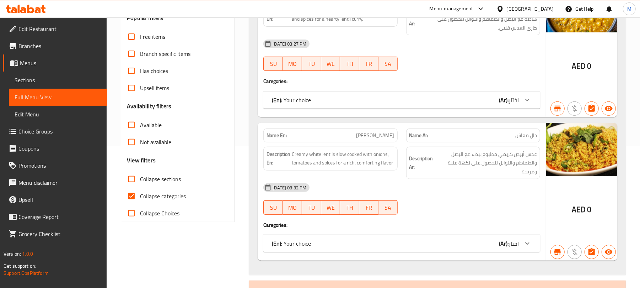
scroll to position [282, 0]
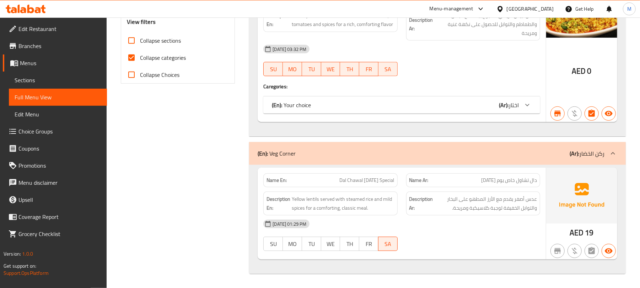
type input "Dal"
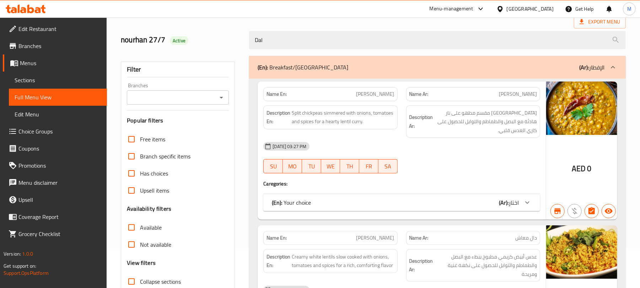
scroll to position [0, 0]
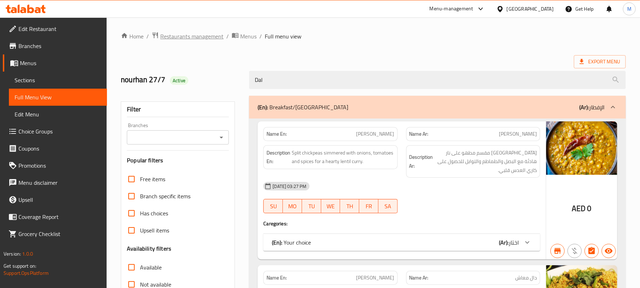
click at [205, 38] on span "Restaurants management" at bounding box center [191, 36] width 63 height 9
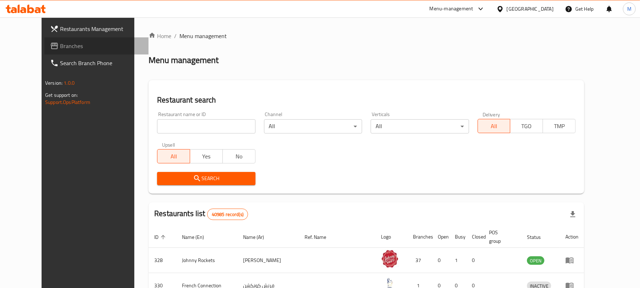
click at [60, 44] on span "Branches" at bounding box center [101, 46] width 83 height 9
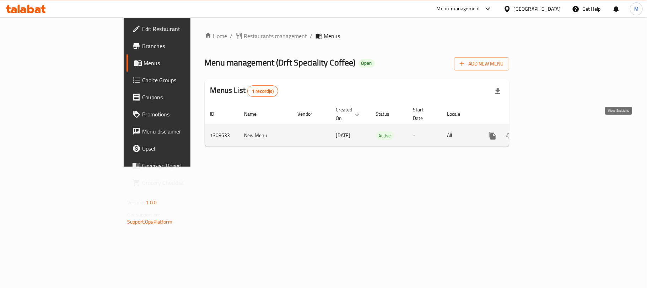
click at [548, 131] on icon "enhanced table" at bounding box center [544, 135] width 9 height 9
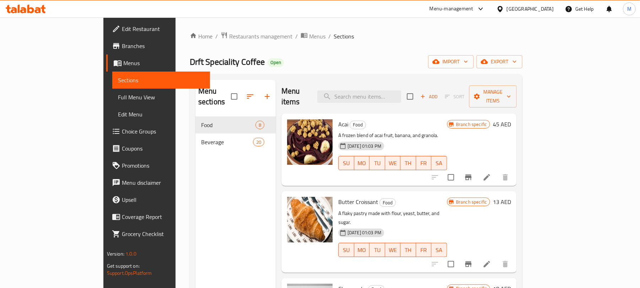
click at [122, 131] on span "Choice Groups" at bounding box center [163, 131] width 83 height 9
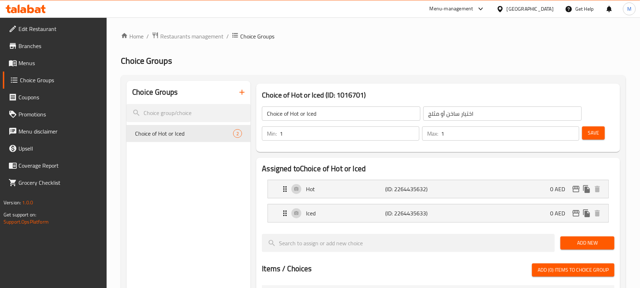
type input "1"
click at [411, 131] on input "1" at bounding box center [349, 133] width 139 height 14
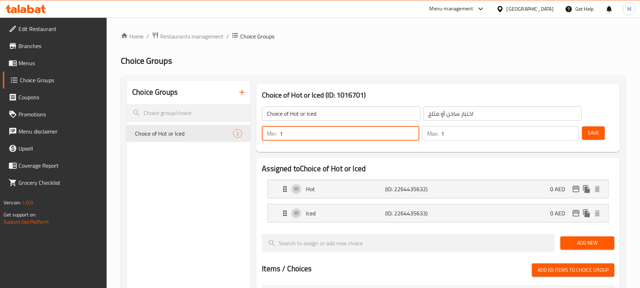
click at [591, 128] on span "Save" at bounding box center [593, 132] width 11 height 9
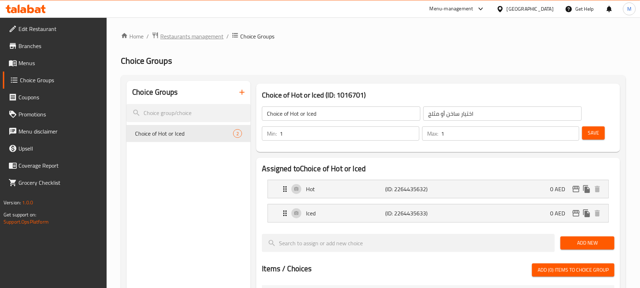
click at [183, 38] on span "Restaurants management" at bounding box center [191, 36] width 63 height 9
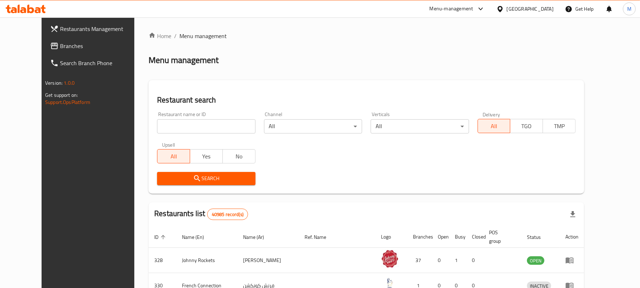
click at [537, 12] on div "[GEOGRAPHIC_DATA]" at bounding box center [530, 9] width 47 height 8
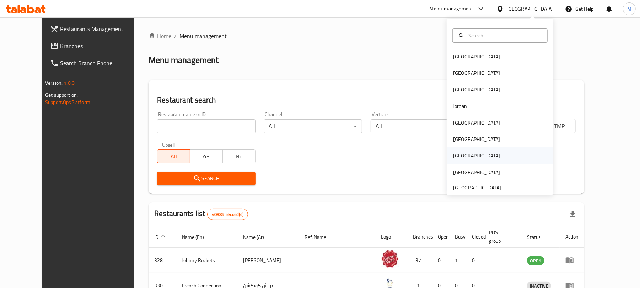
click at [454, 157] on div "[GEOGRAPHIC_DATA]" at bounding box center [476, 155] width 47 height 8
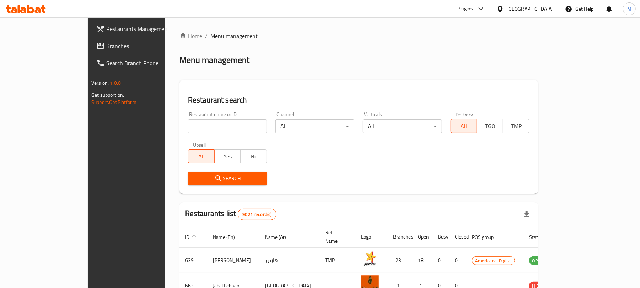
click at [106, 43] on span "Branches" at bounding box center [147, 46] width 83 height 9
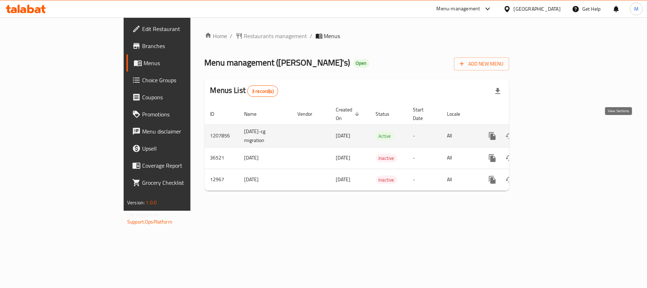
click at [548, 132] on icon "enhanced table" at bounding box center [544, 136] width 9 height 9
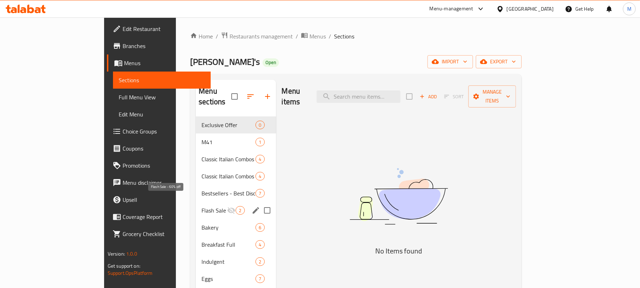
scroll to position [47, 0]
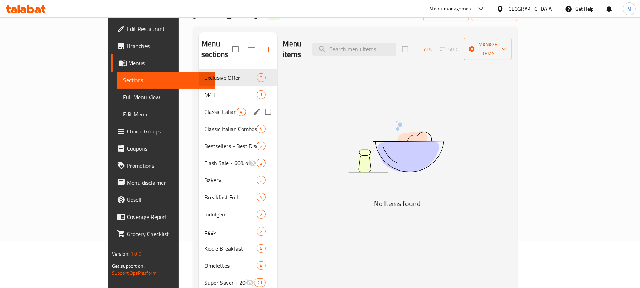
click at [199, 103] on div "Classic Italian Combos (for 1) 4" at bounding box center [238, 111] width 78 height 17
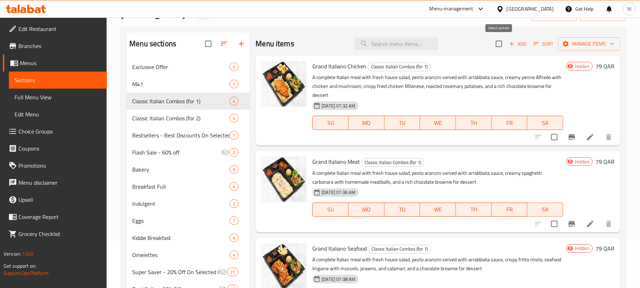
click at [499, 45] on input "checkbox" at bounding box center [499, 43] width 15 height 15
checkbox input "true"
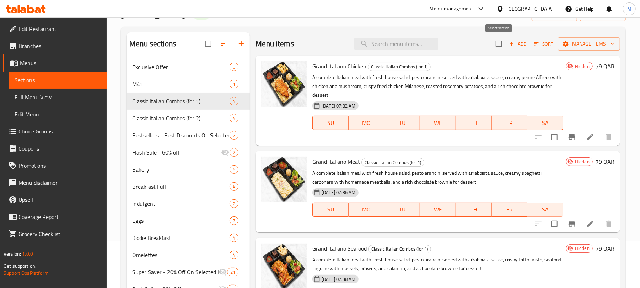
checkbox input "true"
click at [585, 46] on span "Manage items" at bounding box center [589, 43] width 51 height 9
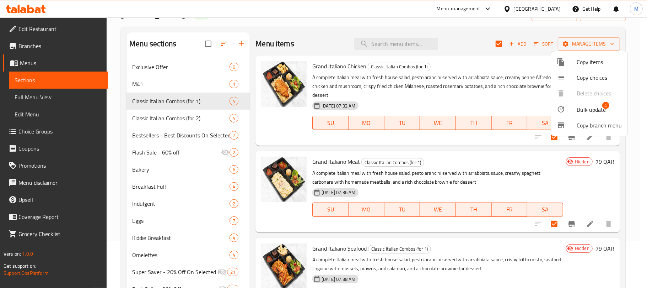
click at [588, 109] on span "Bulk update" at bounding box center [591, 109] width 29 height 9
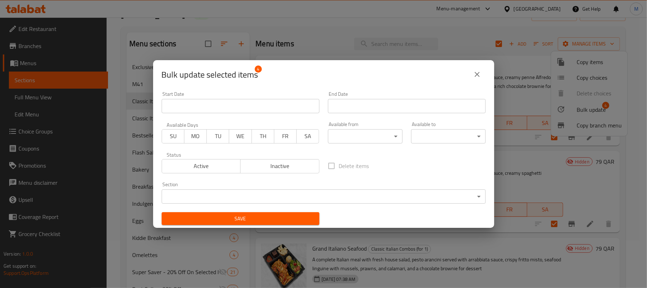
click at [208, 161] on span "Active" at bounding box center [201, 166] width 73 height 10
click at [235, 218] on span "Save" at bounding box center [240, 218] width 146 height 9
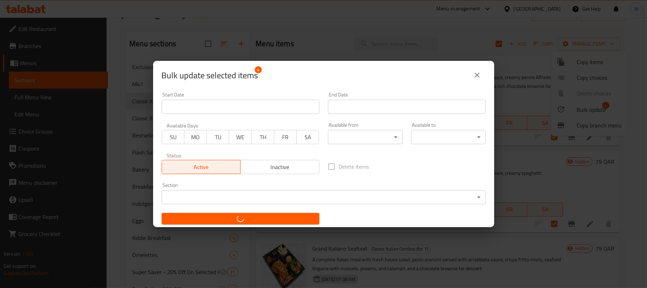
checkbox input "false"
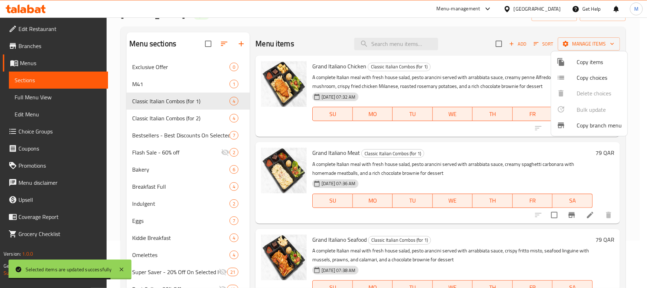
click at [320, 40] on div at bounding box center [323, 144] width 647 height 288
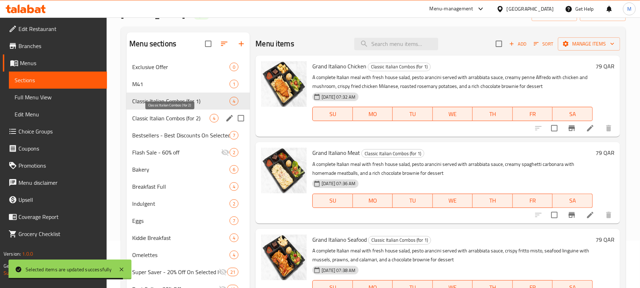
click at [175, 115] on span "Classic Italian Combos (for 2)" at bounding box center [170, 118] width 77 height 9
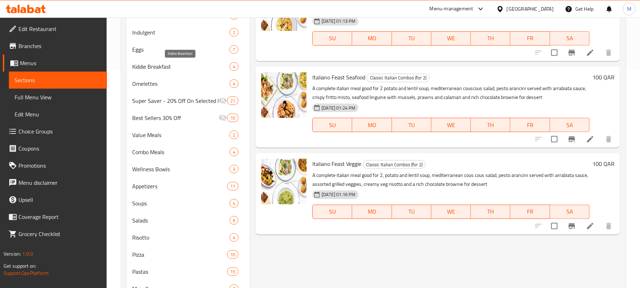
scroll to position [29, 0]
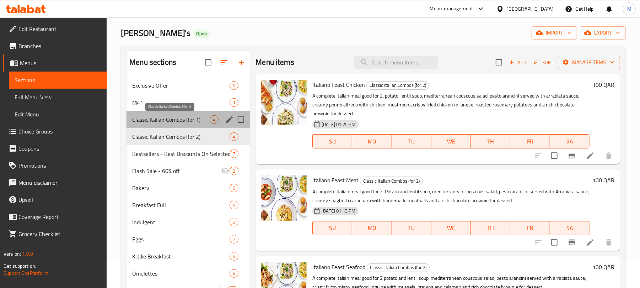
click at [167, 122] on span "Classic Italian Combos (for 1)" at bounding box center [170, 119] width 77 height 9
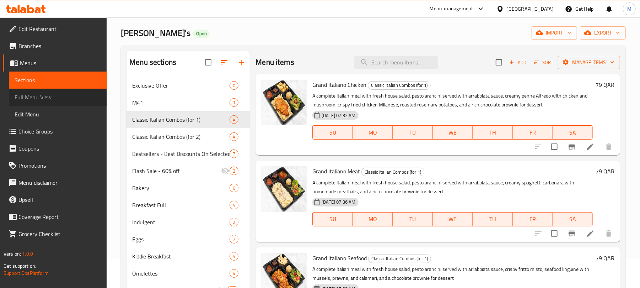
click at [50, 97] on span "Full Menu View" at bounding box center [58, 97] width 87 height 9
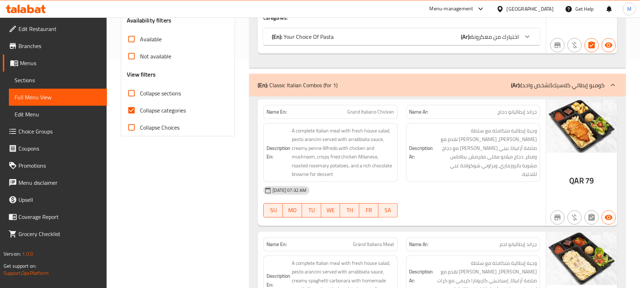
scroll to position [218, 0]
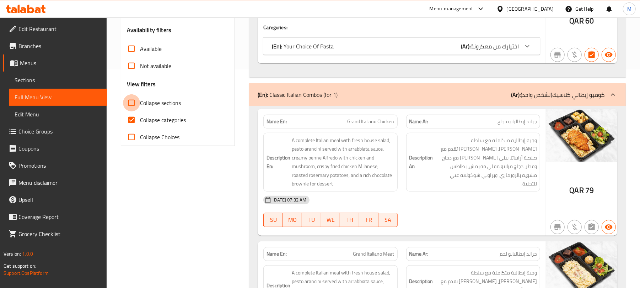
click at [131, 103] on input "Collapse sections" at bounding box center [131, 102] width 17 height 17
checkbox input "true"
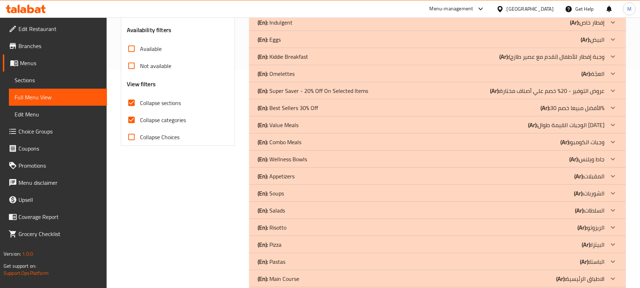
scroll to position [29, 0]
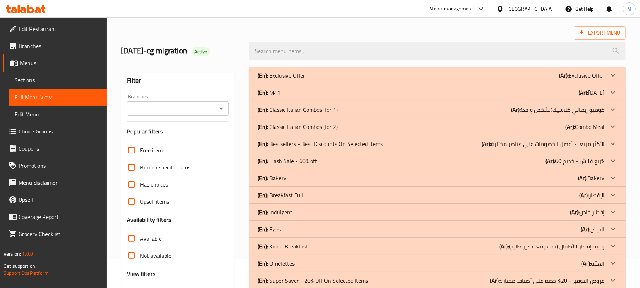
click at [616, 109] on icon at bounding box center [613, 109] width 9 height 9
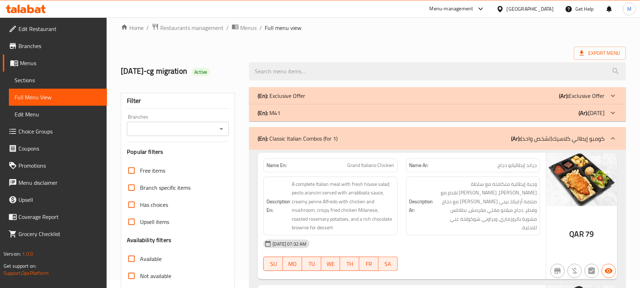
scroll to position [0, 0]
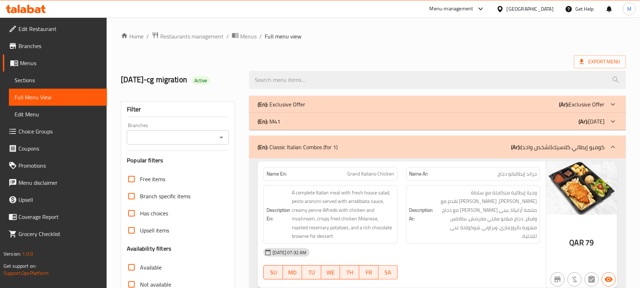
click at [38, 64] on span "Menus" at bounding box center [60, 63] width 81 height 9
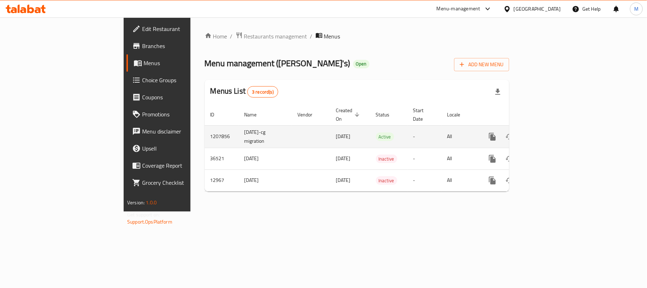
click at [547, 133] on icon "enhanced table" at bounding box center [544, 136] width 6 height 6
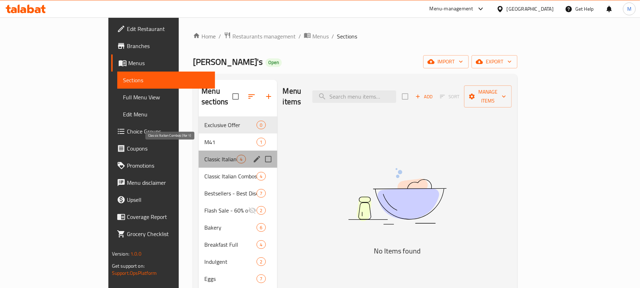
click at [204, 155] on span "Classic Italian Combos (for 1)" at bounding box center [220, 159] width 32 height 9
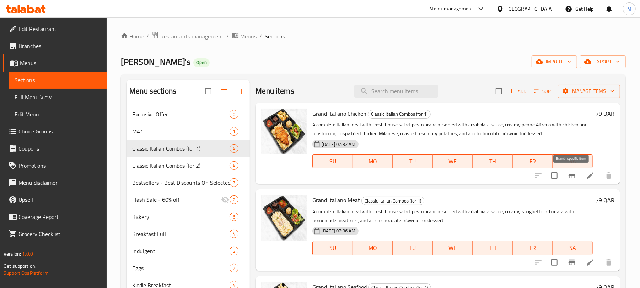
click at [569, 177] on icon "Branch-specific-item" at bounding box center [572, 175] width 6 height 6
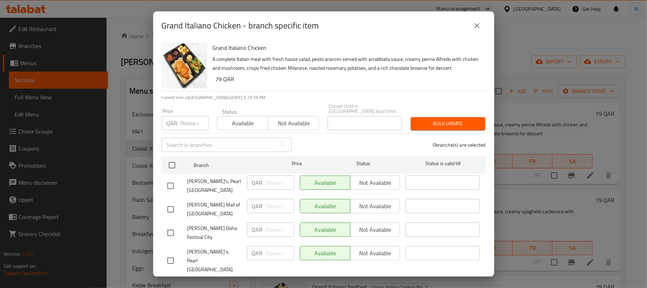
click at [476, 27] on icon "close" at bounding box center [477, 25] width 9 height 9
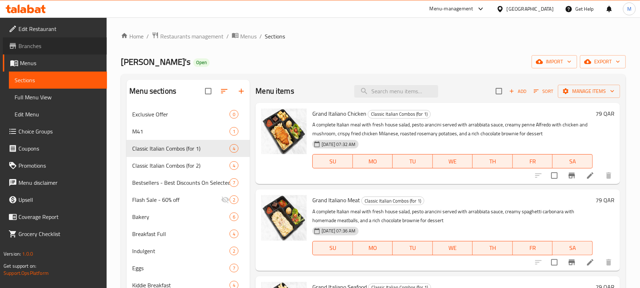
click at [36, 47] on span "Branches" at bounding box center [59, 46] width 83 height 9
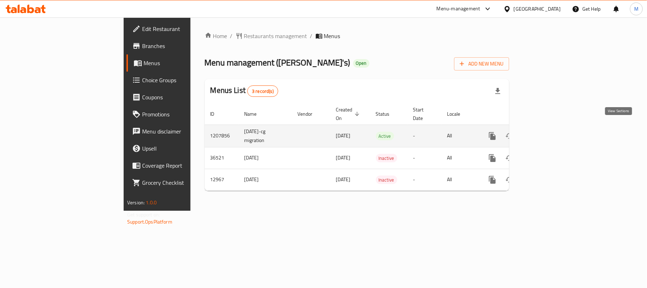
click at [548, 132] on icon "enhanced table" at bounding box center [544, 136] width 9 height 9
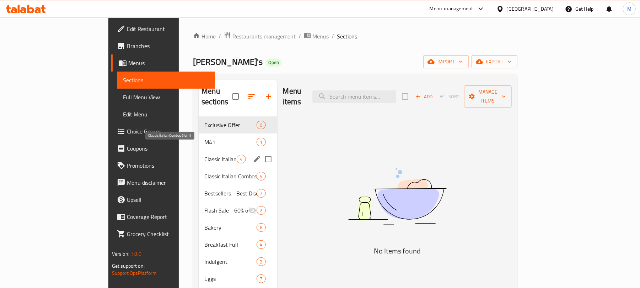
click at [204, 155] on span "Classic Italian Combos (for 1)" at bounding box center [220, 159] width 32 height 9
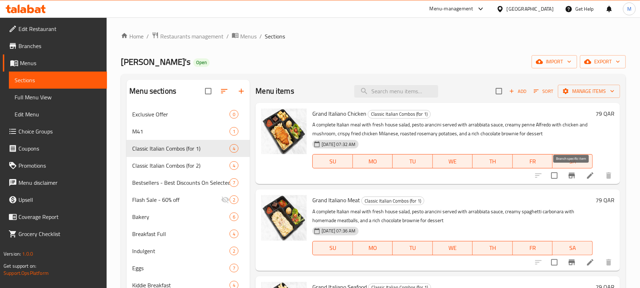
click at [569, 173] on icon "Branch-specific-item" at bounding box center [572, 175] width 6 height 6
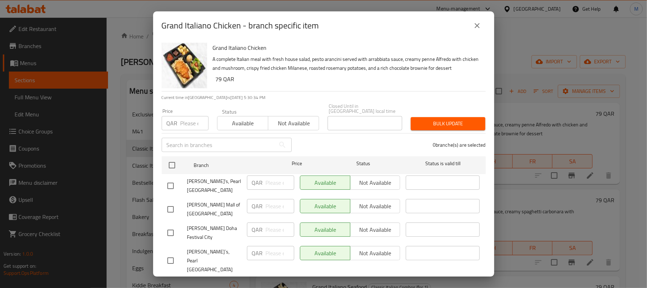
click at [172, 202] on input "checkbox" at bounding box center [170, 209] width 15 height 15
checkbox input "true"
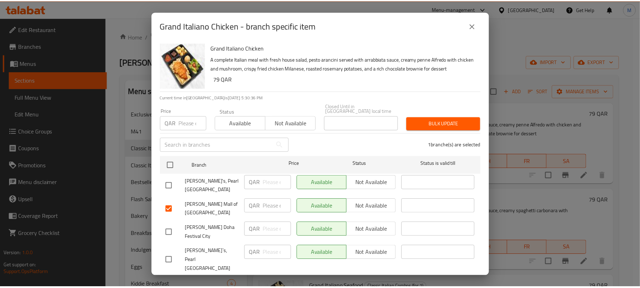
scroll to position [11, 0]
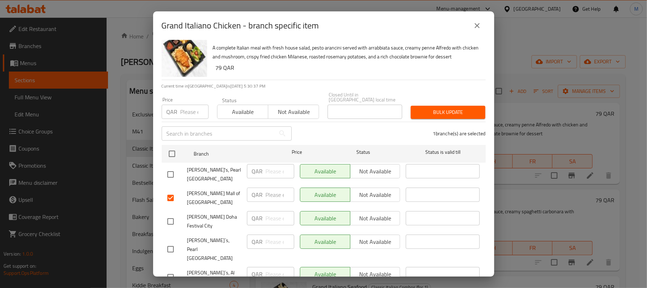
click at [271, 107] on span "Not available" at bounding box center [293, 112] width 45 height 10
click at [430, 108] on span "Bulk update" at bounding box center [448, 112] width 63 height 9
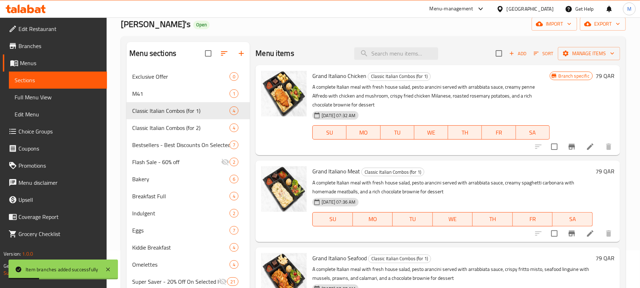
scroll to position [95, 0]
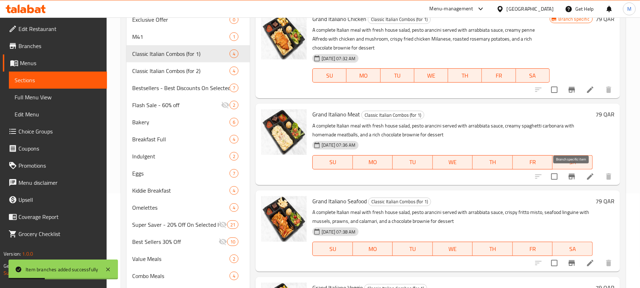
click at [568, 178] on icon "Branch-specific-item" at bounding box center [572, 176] width 9 height 9
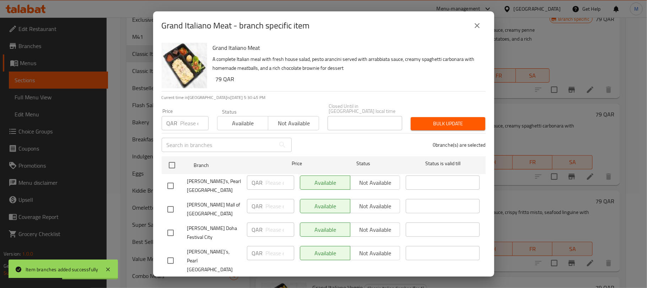
click at [171, 202] on input "checkbox" at bounding box center [170, 209] width 15 height 15
checkbox input "true"
click at [297, 119] on span "Not available" at bounding box center [293, 123] width 45 height 10
click at [425, 121] on span "Bulk update" at bounding box center [448, 123] width 63 height 9
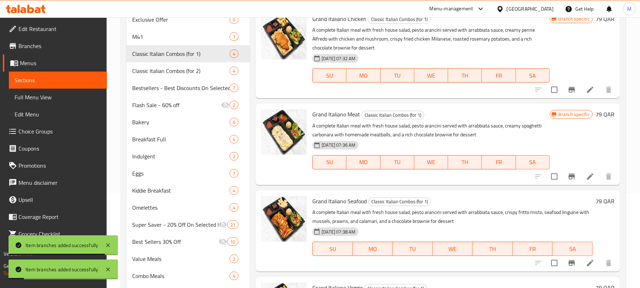
scroll to position [189, 0]
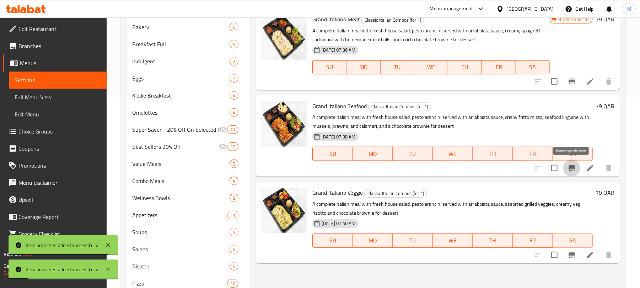
click at [573, 171] on icon "Branch-specific-item" at bounding box center [572, 167] width 9 height 9
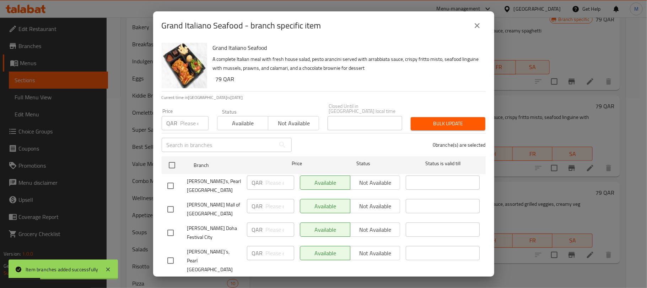
click at [174, 202] on input "checkbox" at bounding box center [170, 209] width 15 height 15
checkbox input "true"
click at [277, 119] on span "Not available" at bounding box center [293, 123] width 45 height 10
click at [453, 125] on div "Bulk update" at bounding box center [448, 124] width 83 height 22
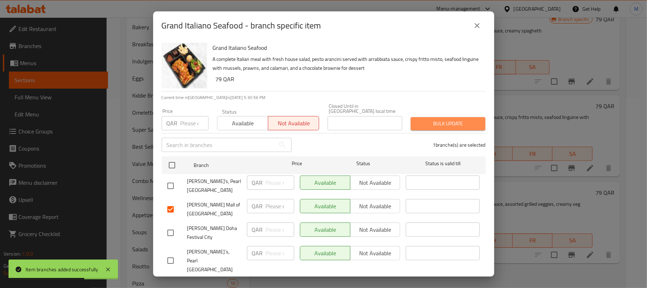
click at [451, 120] on span "Bulk update" at bounding box center [448, 123] width 63 height 9
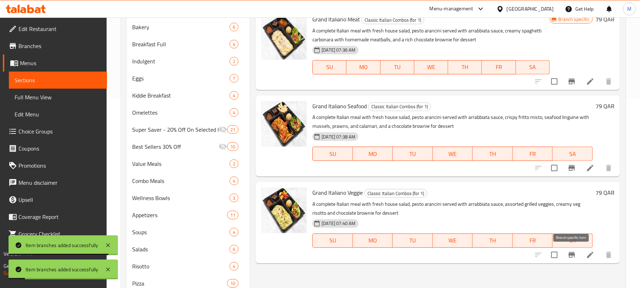
click at [572, 253] on icon "Branch-specific-item" at bounding box center [572, 255] width 6 height 6
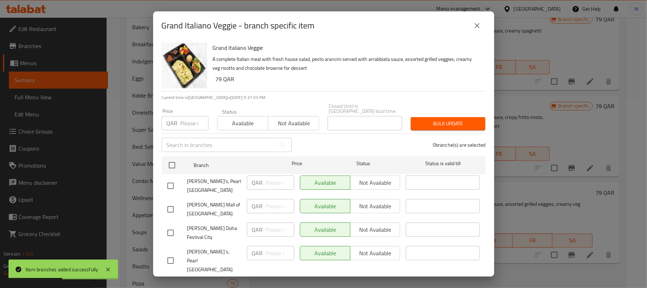
click at [170, 202] on input "checkbox" at bounding box center [170, 209] width 15 height 15
checkbox input "true"
click at [274, 119] on span "Not available" at bounding box center [293, 123] width 45 height 10
click at [427, 119] on span "Bulk update" at bounding box center [448, 123] width 63 height 9
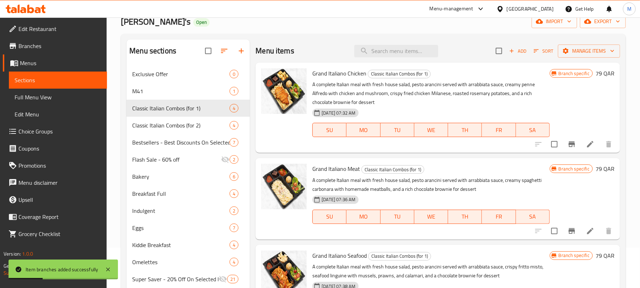
scroll to position [0, 0]
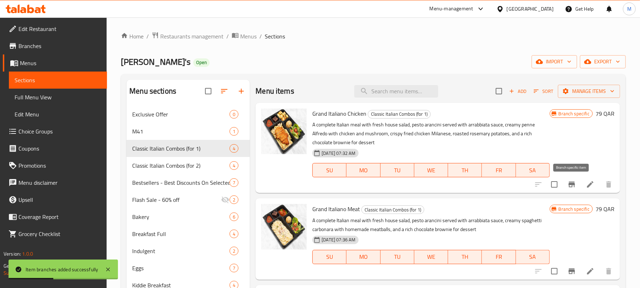
click at [573, 183] on icon "Branch-specific-item" at bounding box center [572, 184] width 6 height 6
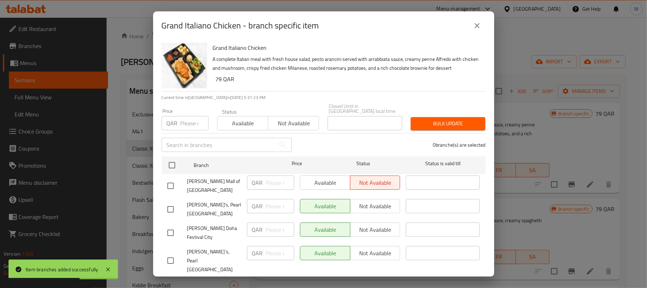
click at [472, 27] on button "close" at bounding box center [477, 25] width 17 height 17
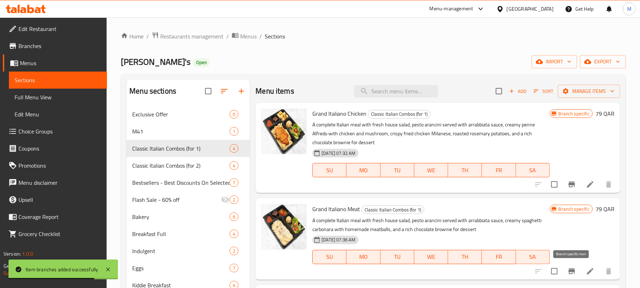
click at [569, 272] on icon "Branch-specific-item" at bounding box center [572, 271] width 9 height 9
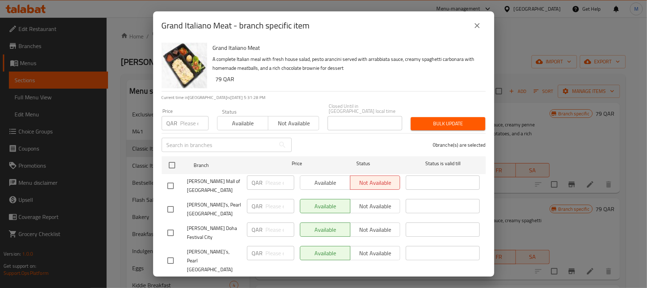
click at [474, 27] on icon "close" at bounding box center [477, 25] width 9 height 9
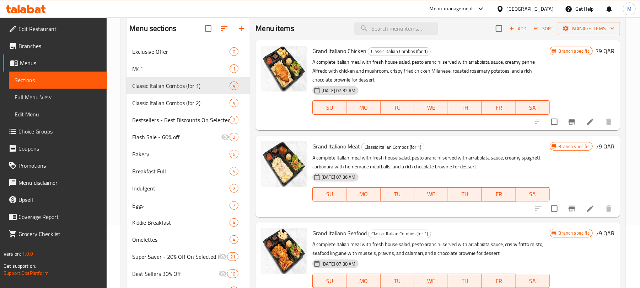
scroll to position [95, 0]
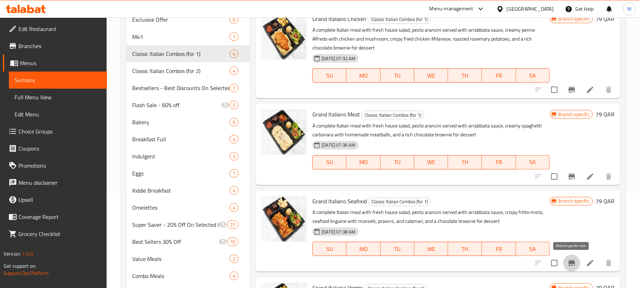
click at [574, 263] on icon "Branch-specific-item" at bounding box center [572, 263] width 6 height 6
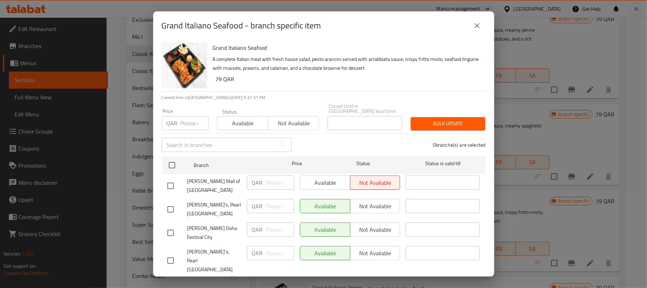
click at [471, 28] on button "close" at bounding box center [477, 25] width 17 height 17
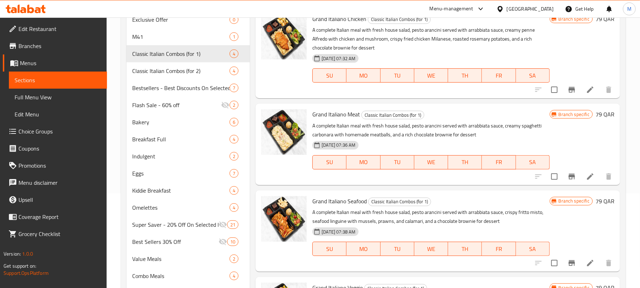
scroll to position [237, 0]
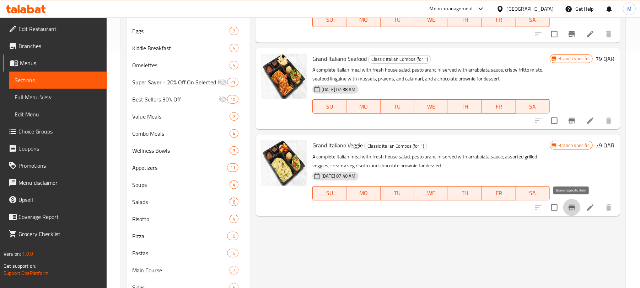
click at [569, 209] on icon "Branch-specific-item" at bounding box center [572, 207] width 6 height 6
click at [40, 100] on span "Full Menu View" at bounding box center [58, 97] width 87 height 9
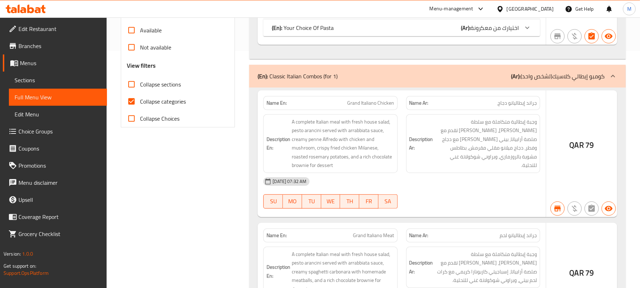
click at [133, 127] on div "Free items Branch specific items Has choices Upsell items Availability filters …" at bounding box center [178, 30] width 102 height 193
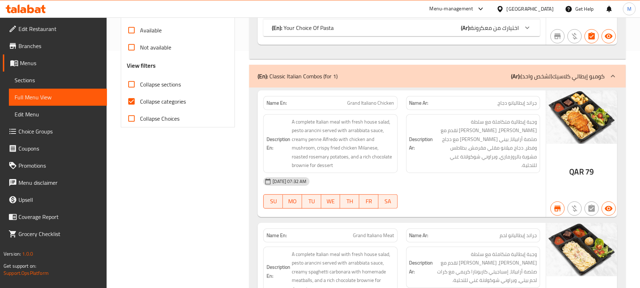
scroll to position [95, 0]
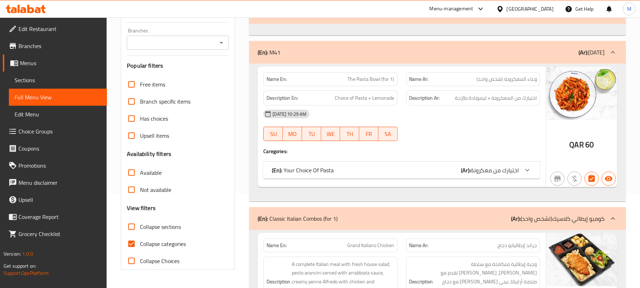
click at [131, 228] on input "Collapse sections" at bounding box center [131, 226] width 17 height 17
checkbox input "true"
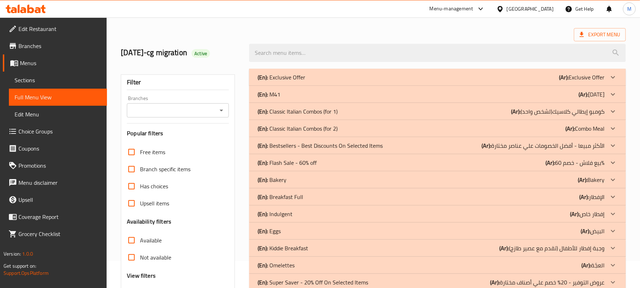
scroll to position [0, 0]
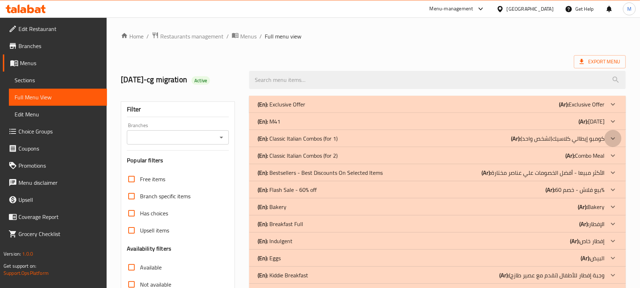
click at [615, 135] on icon at bounding box center [613, 138] width 9 height 9
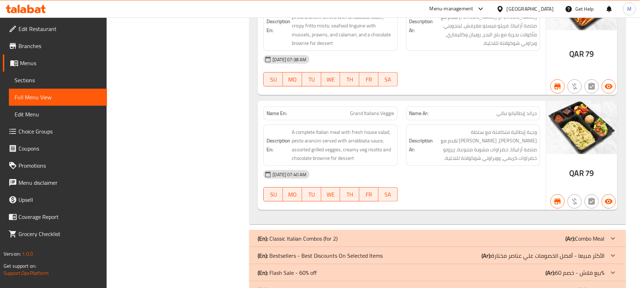
scroll to position [203, 0]
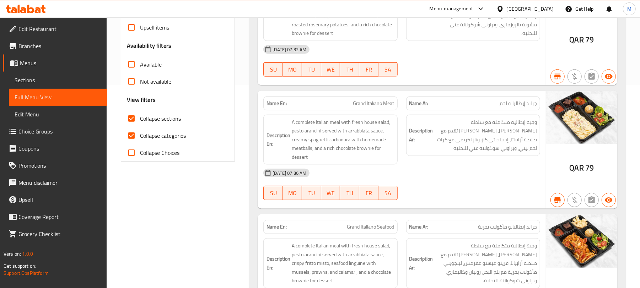
click at [552, 8] on div "[GEOGRAPHIC_DATA]" at bounding box center [530, 9] width 47 height 8
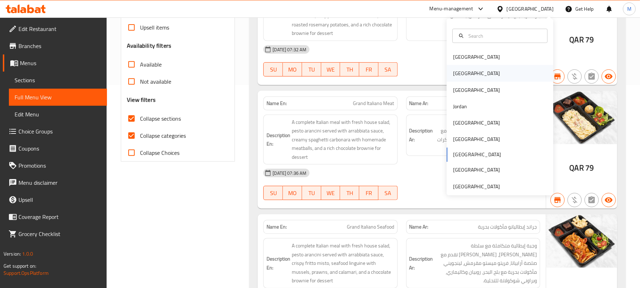
click div "[GEOGRAPHIC_DATA]"
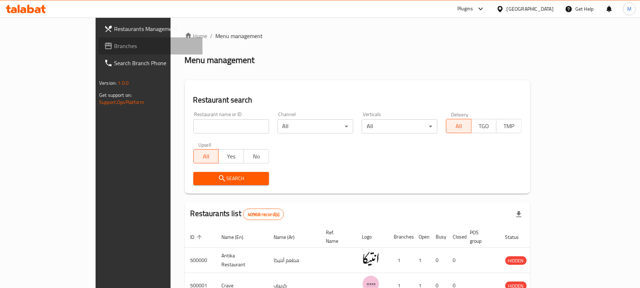
click span "Branches"
